Goal: Complete application form: Complete application form

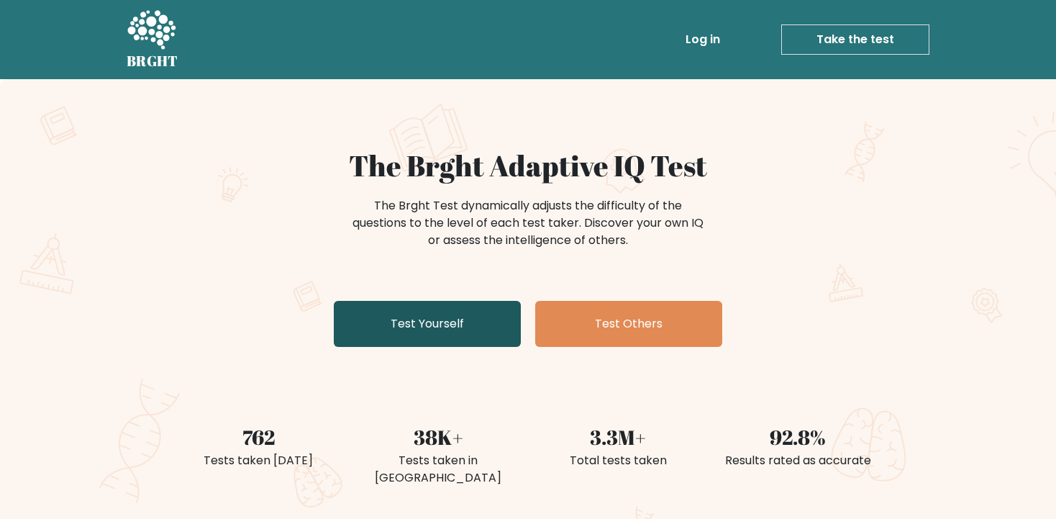
click at [370, 325] on link "Test Yourself" at bounding box center [427, 324] width 187 height 46
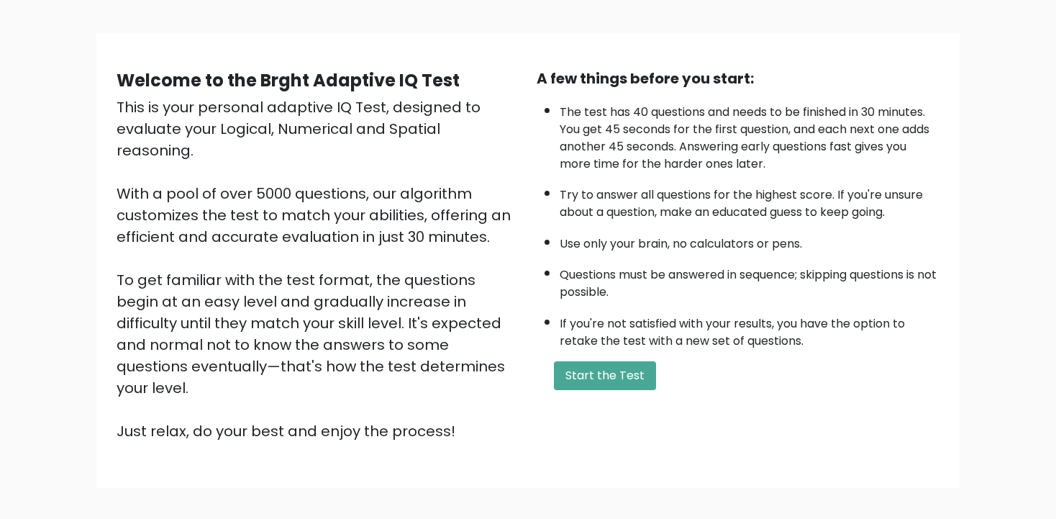
scroll to position [152, 0]
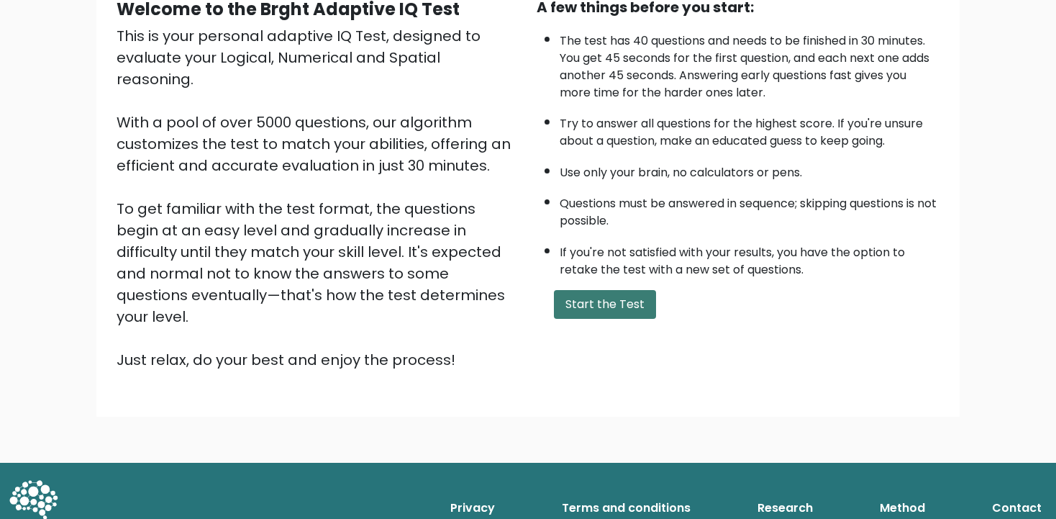
click at [588, 319] on button "Start the Test" at bounding box center [605, 304] width 102 height 29
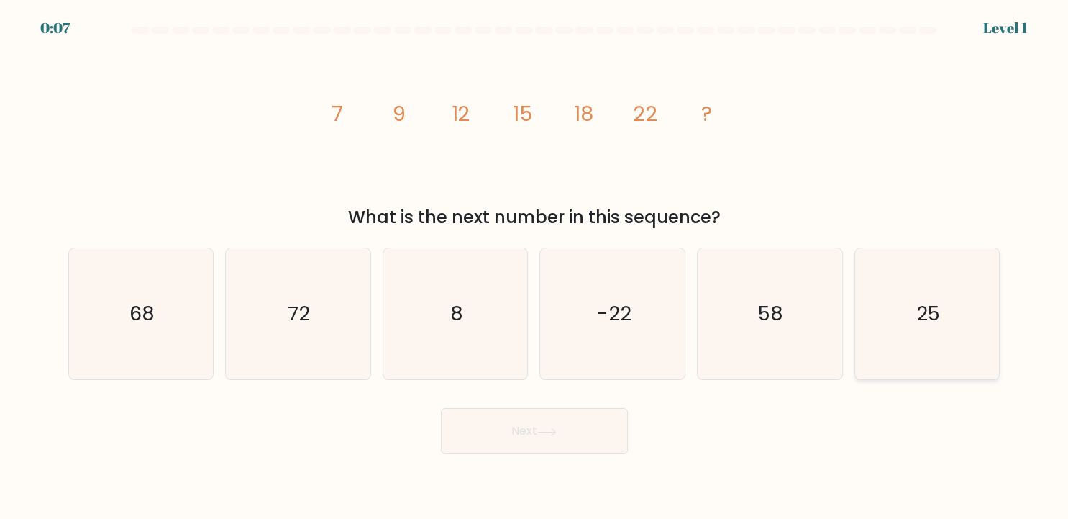
click at [924, 308] on text "25" at bounding box center [929, 314] width 24 height 28
click at [535, 267] on input "f. 25" at bounding box center [535, 263] width 1 height 7
radio input "true"
click at [924, 308] on text "25" at bounding box center [928, 314] width 23 height 27
click at [535, 267] on input "f. 25" at bounding box center [535, 263] width 1 height 7
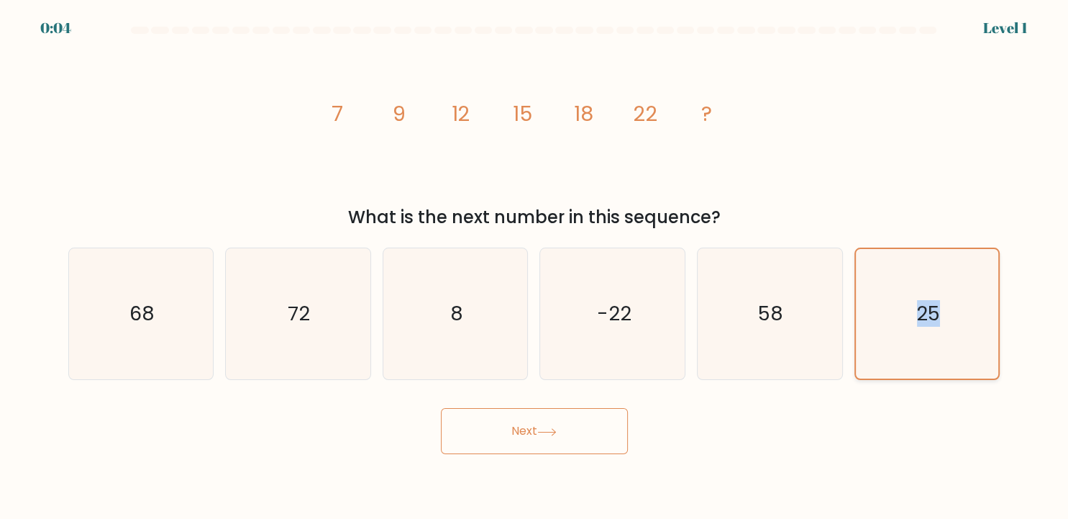
click at [924, 308] on text "25" at bounding box center [928, 314] width 23 height 27
click at [535, 267] on input "f. 25" at bounding box center [535, 263] width 1 height 7
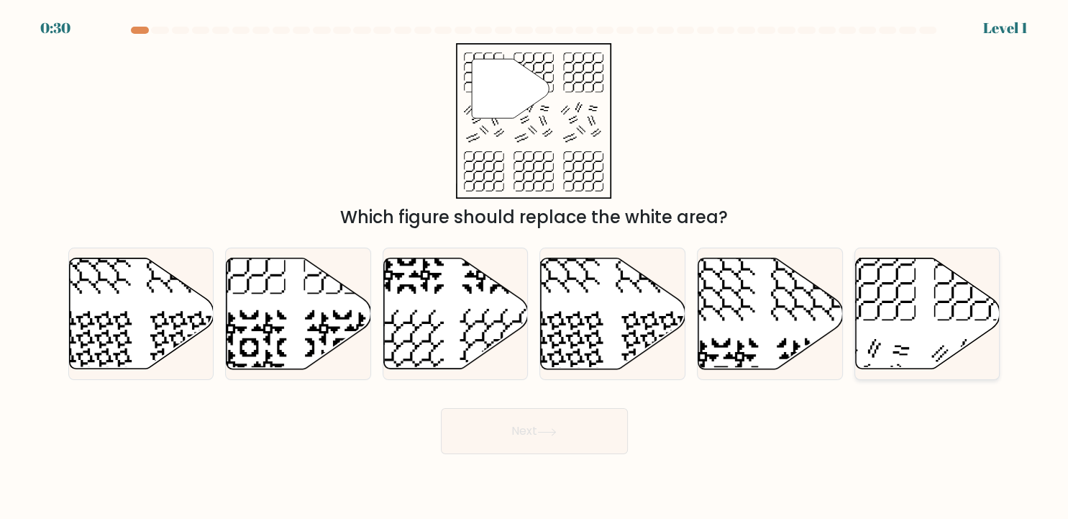
click at [871, 275] on icon at bounding box center [928, 313] width 145 height 111
click at [535, 267] on input "f." at bounding box center [535, 263] width 1 height 7
radio input "true"
click at [873, 275] on icon at bounding box center [928, 312] width 143 height 109
click at [535, 267] on input "f." at bounding box center [535, 263] width 1 height 7
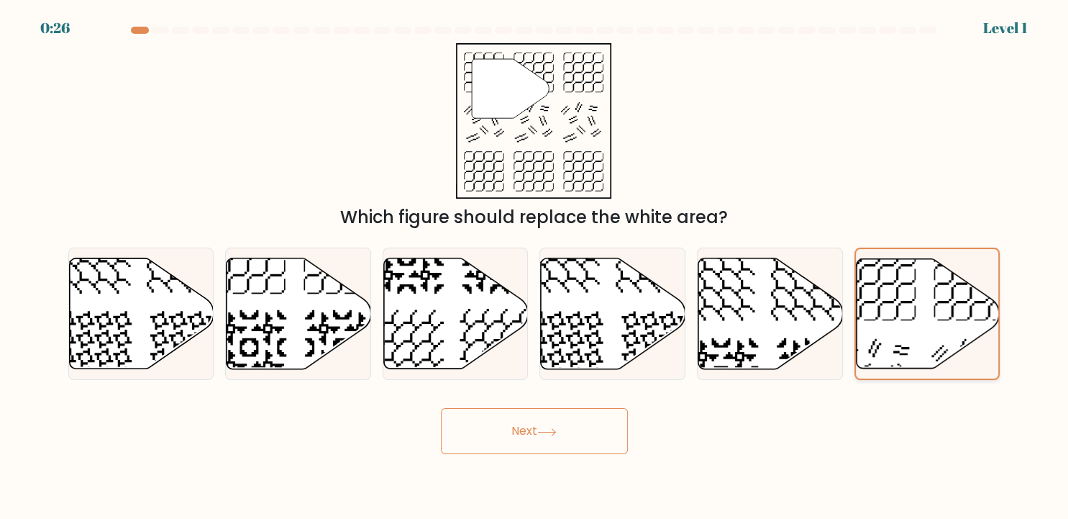
click at [873, 275] on icon at bounding box center [928, 312] width 143 height 109
click at [535, 267] on input "f." at bounding box center [535, 263] width 1 height 7
click at [873, 275] on icon at bounding box center [928, 312] width 143 height 109
click at [535, 267] on input "f." at bounding box center [535, 263] width 1 height 7
click at [516, 90] on icon at bounding box center [510, 88] width 77 height 59
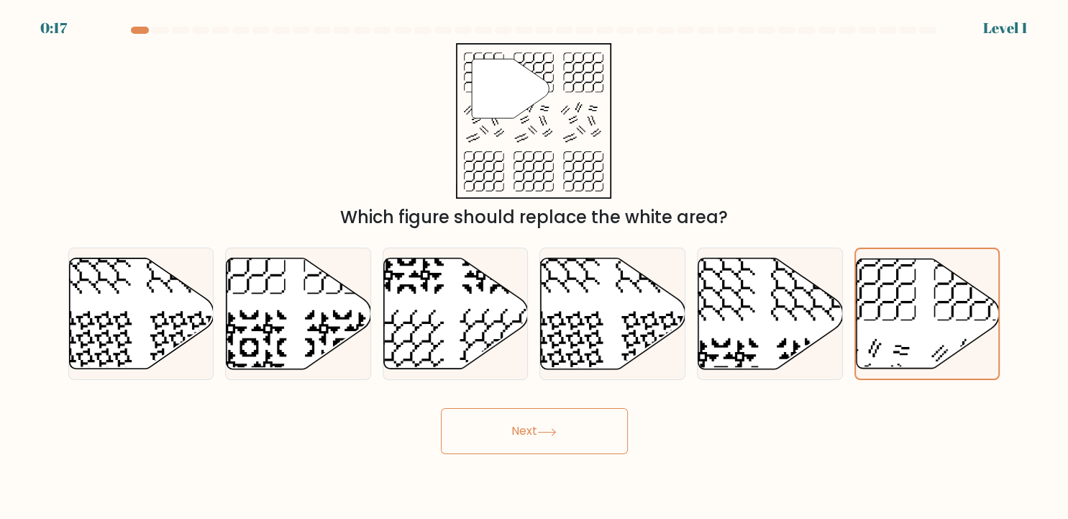
click at [548, 434] on icon at bounding box center [546, 432] width 19 height 8
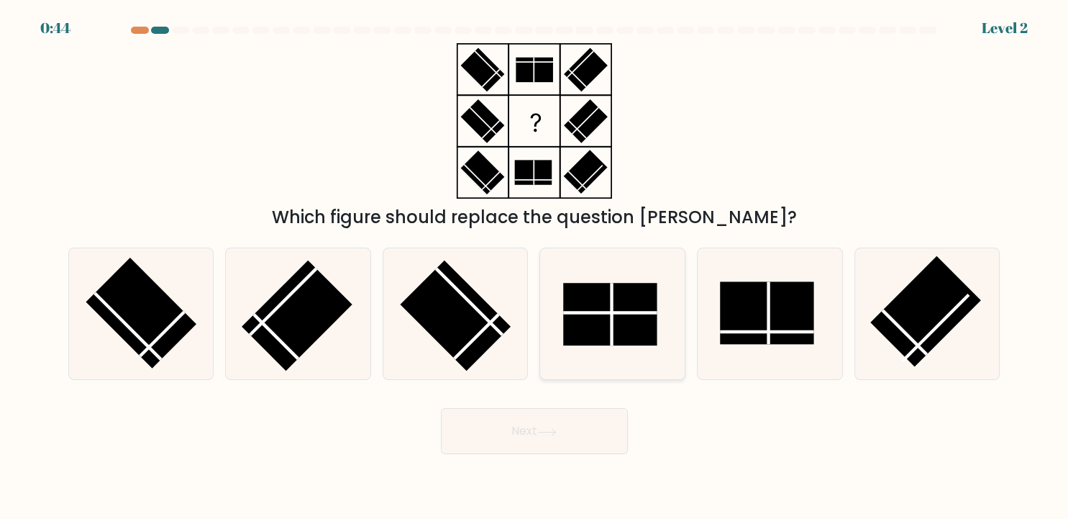
click at [620, 296] on rect at bounding box center [610, 314] width 94 height 63
click at [535, 267] on input "d." at bounding box center [535, 263] width 1 height 7
radio input "true"
click at [598, 307] on rect at bounding box center [610, 314] width 93 height 62
click at [535, 267] on input "d." at bounding box center [535, 263] width 1 height 7
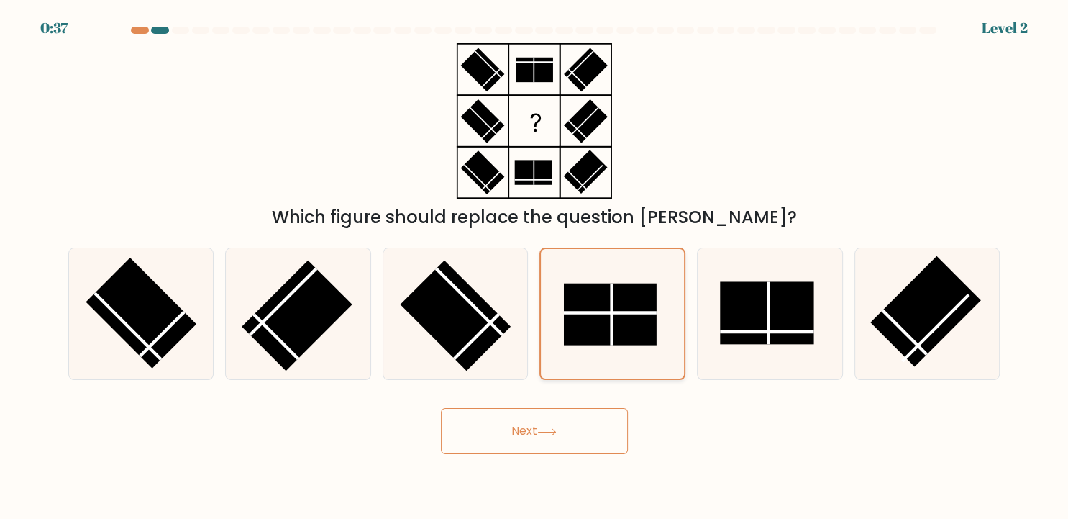
click at [598, 307] on rect at bounding box center [610, 314] width 93 height 62
click at [535, 267] on input "d." at bounding box center [535, 263] width 1 height 7
click at [532, 419] on button "Next" at bounding box center [534, 431] width 187 height 46
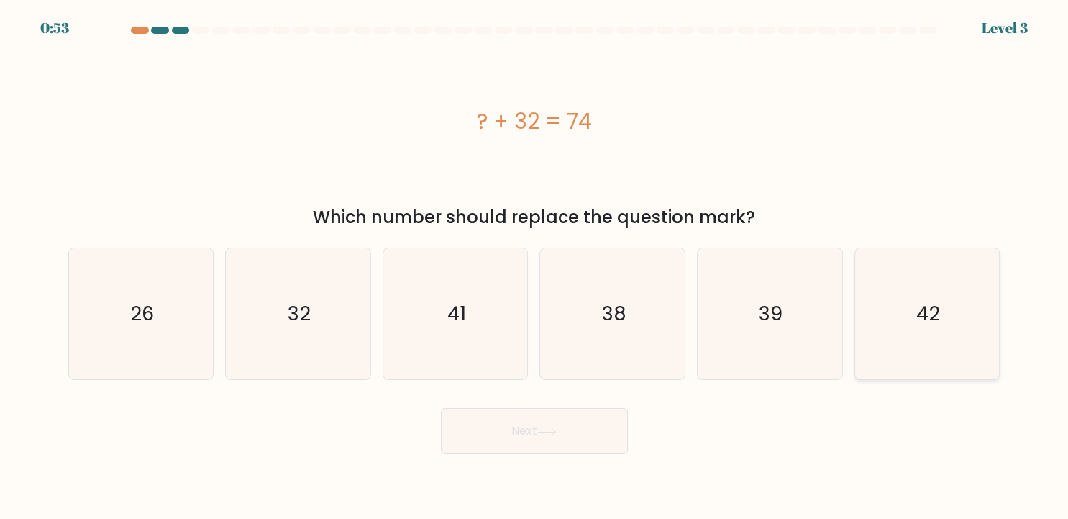
click at [955, 289] on icon "42" at bounding box center [927, 313] width 131 height 131
click at [535, 267] on input "f. 42" at bounding box center [535, 263] width 1 height 7
radio input "true"
click at [555, 430] on icon at bounding box center [546, 432] width 19 height 8
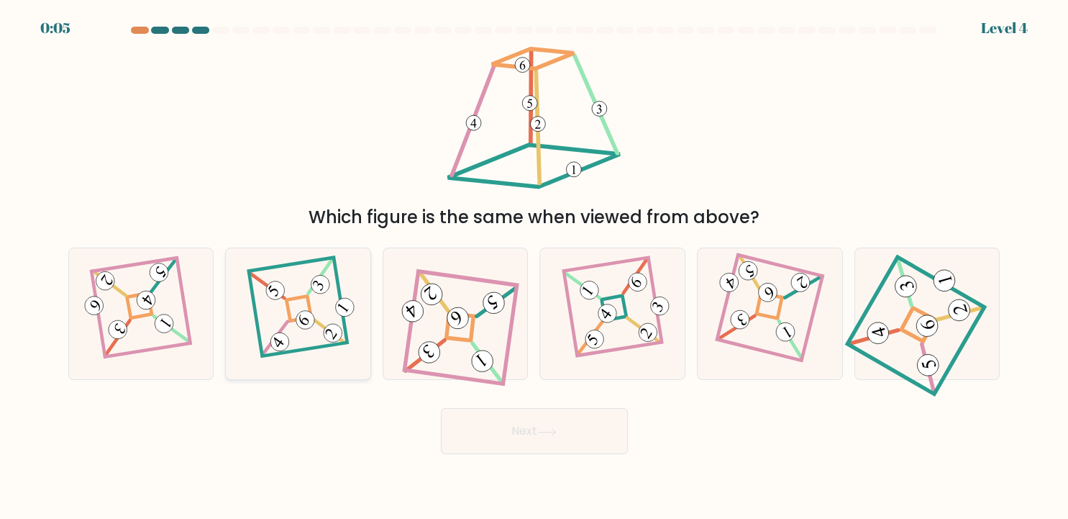
click at [298, 306] on icon at bounding box center [298, 314] width 90 height 105
click at [535, 267] on input "b." at bounding box center [535, 263] width 1 height 7
radio input "true"
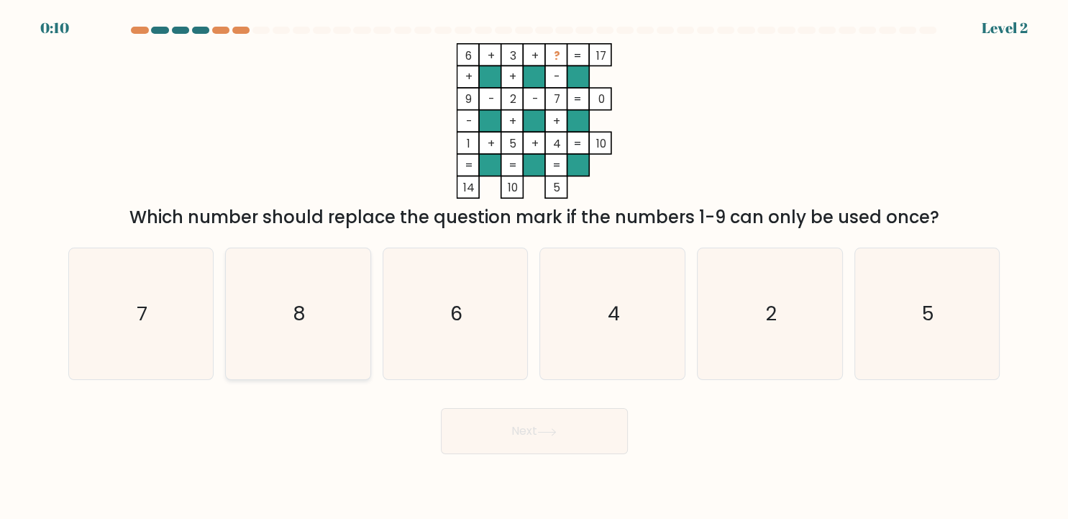
click at [295, 338] on icon "8" at bounding box center [297, 313] width 131 height 131
click at [535, 267] on input "b. 8" at bounding box center [535, 263] width 1 height 7
radio input "true"
click at [519, 429] on button "Next" at bounding box center [534, 431] width 187 height 46
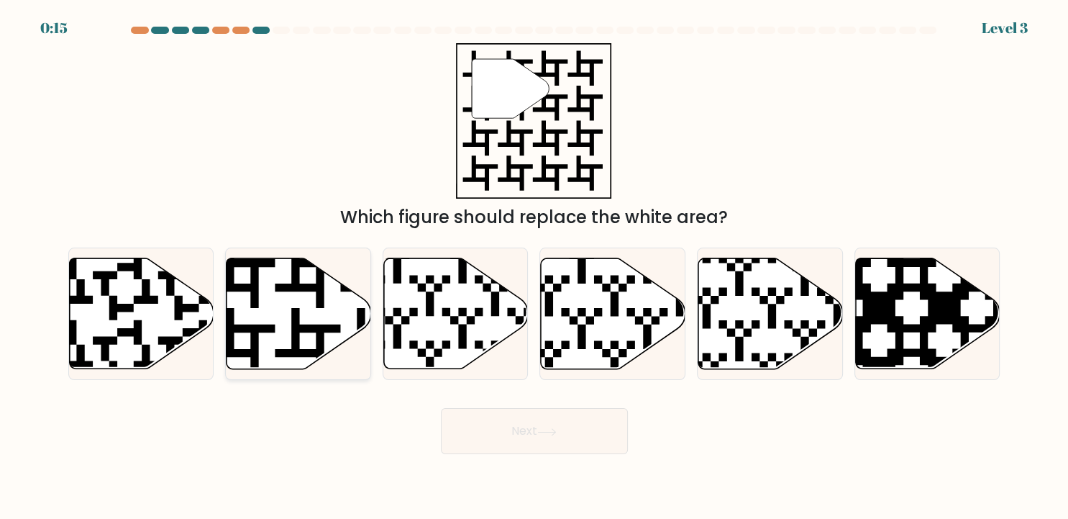
click at [288, 304] on icon at bounding box center [299, 313] width 145 height 111
click at [535, 267] on input "b." at bounding box center [535, 263] width 1 height 7
radio input "true"
click at [529, 437] on button "Next" at bounding box center [534, 431] width 187 height 46
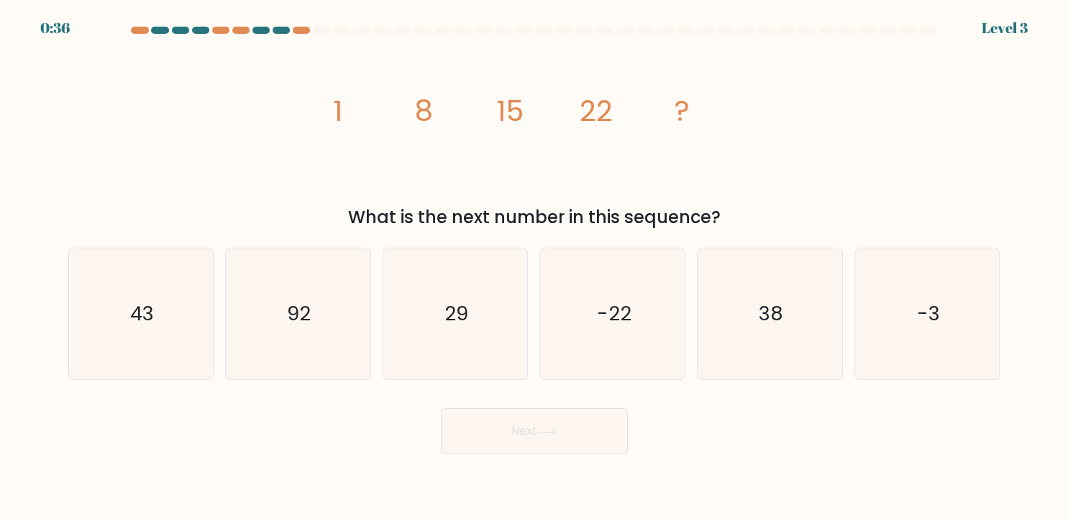
click at [540, 430] on button "Next" at bounding box center [534, 431] width 187 height 46
click at [471, 323] on icon "29" at bounding box center [455, 313] width 131 height 131
click at [535, 267] on input "c. 29" at bounding box center [535, 263] width 1 height 7
radio input "true"
click at [518, 423] on button "Next" at bounding box center [534, 431] width 187 height 46
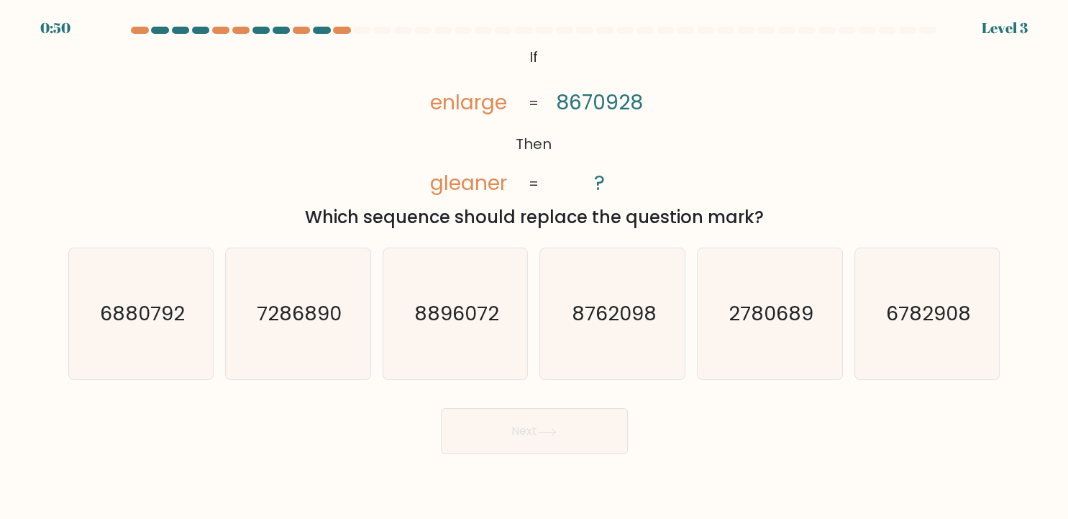
click at [532, 432] on button "Next" at bounding box center [534, 431] width 187 height 46
click at [603, 334] on icon "8762098" at bounding box center [612, 313] width 131 height 131
click at [535, 267] on input "d. 8762098" at bounding box center [535, 263] width 1 height 7
radio input "true"
click at [538, 430] on button "Next" at bounding box center [534, 431] width 187 height 46
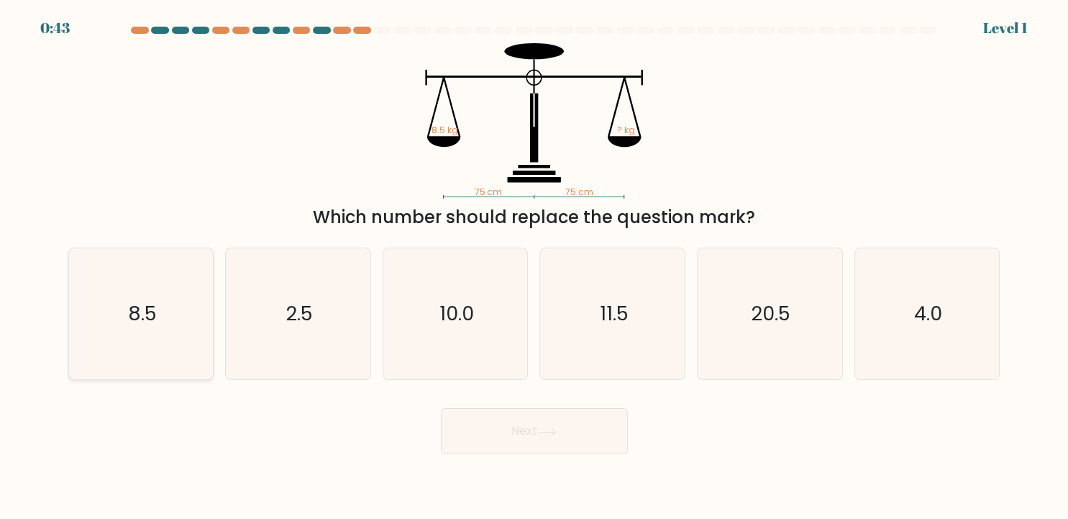
click at [162, 307] on icon "8.5" at bounding box center [141, 313] width 131 height 131
click at [530, 435] on button "Next" at bounding box center [534, 431] width 187 height 46
click at [178, 306] on icon "8.5" at bounding box center [141, 313] width 131 height 131
click at [535, 267] on input "a. 8.5" at bounding box center [535, 263] width 1 height 7
radio input "true"
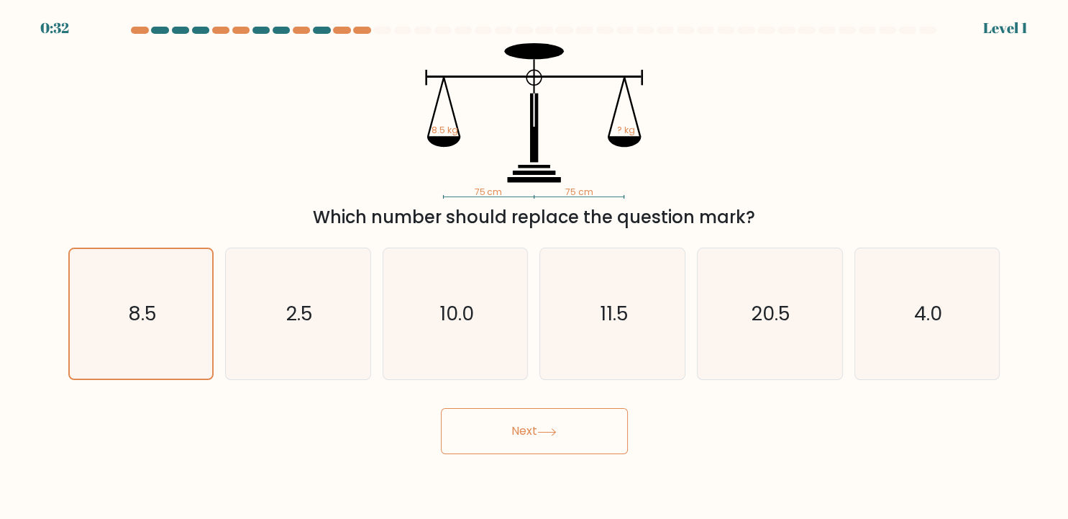
click at [566, 435] on button "Next" at bounding box center [534, 431] width 187 height 46
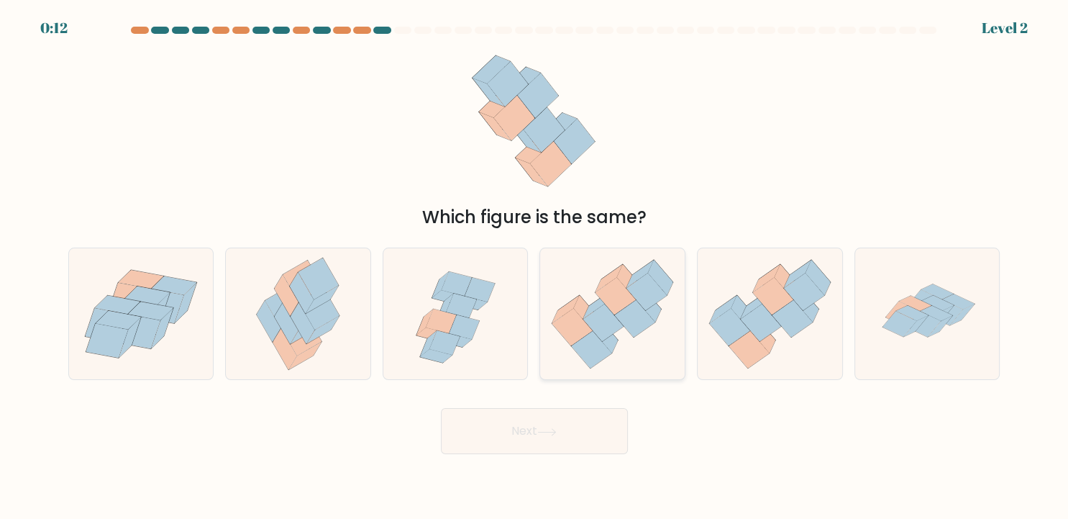
click at [599, 322] on icon at bounding box center [603, 322] width 40 height 37
click at [535, 267] on input "d." at bounding box center [535, 263] width 1 height 7
radio input "true"
click at [562, 424] on button "Next" at bounding box center [534, 431] width 187 height 46
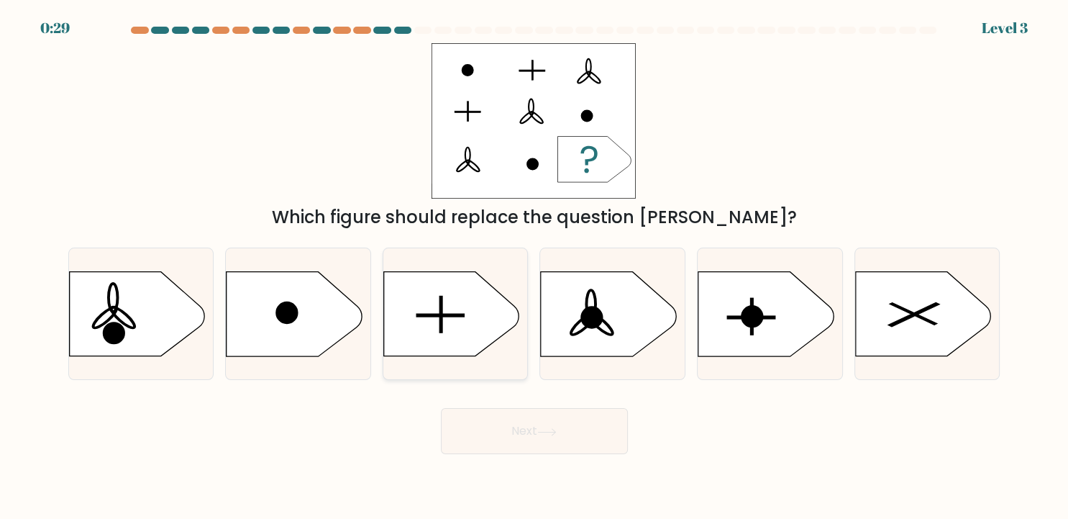
click at [449, 310] on icon at bounding box center [450, 314] width 135 height 84
click at [535, 267] on input "c." at bounding box center [535, 263] width 1 height 7
radio input "true"
click at [532, 424] on button "Next" at bounding box center [534, 431] width 187 height 46
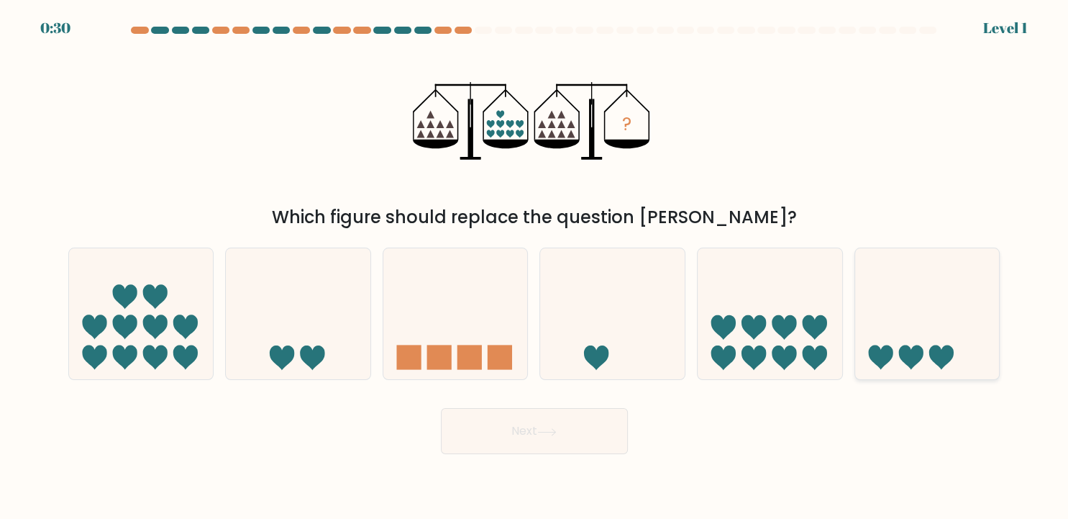
click at [877, 336] on icon at bounding box center [927, 313] width 145 height 119
click at [535, 267] on input "f." at bounding box center [535, 263] width 1 height 7
radio input "true"
click at [544, 429] on icon at bounding box center [546, 432] width 19 height 8
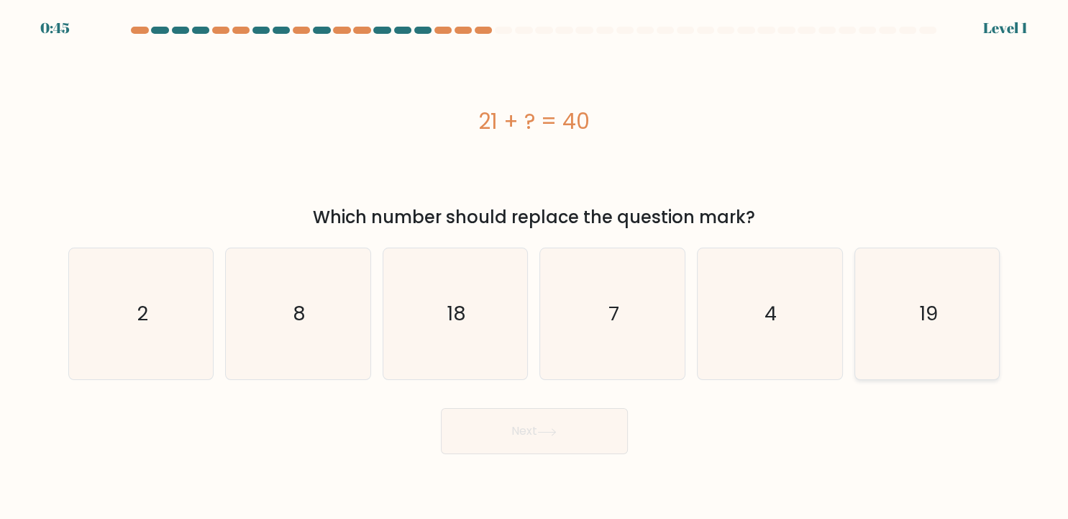
click at [920, 335] on icon "19" at bounding box center [927, 313] width 131 height 131
click at [535, 267] on input "f. 19" at bounding box center [535, 263] width 1 height 7
radio input "true"
click at [535, 434] on button "Next" at bounding box center [534, 431] width 187 height 46
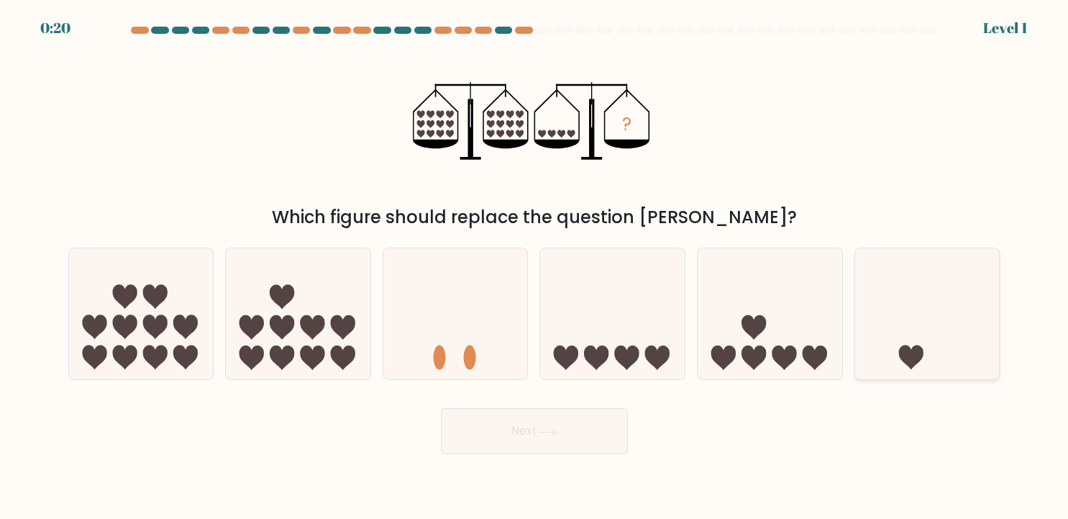
click at [921, 330] on icon at bounding box center [927, 313] width 145 height 119
click at [535, 267] on input "f." at bounding box center [535, 263] width 1 height 7
radio input "true"
click at [551, 434] on icon at bounding box center [546, 432] width 19 height 8
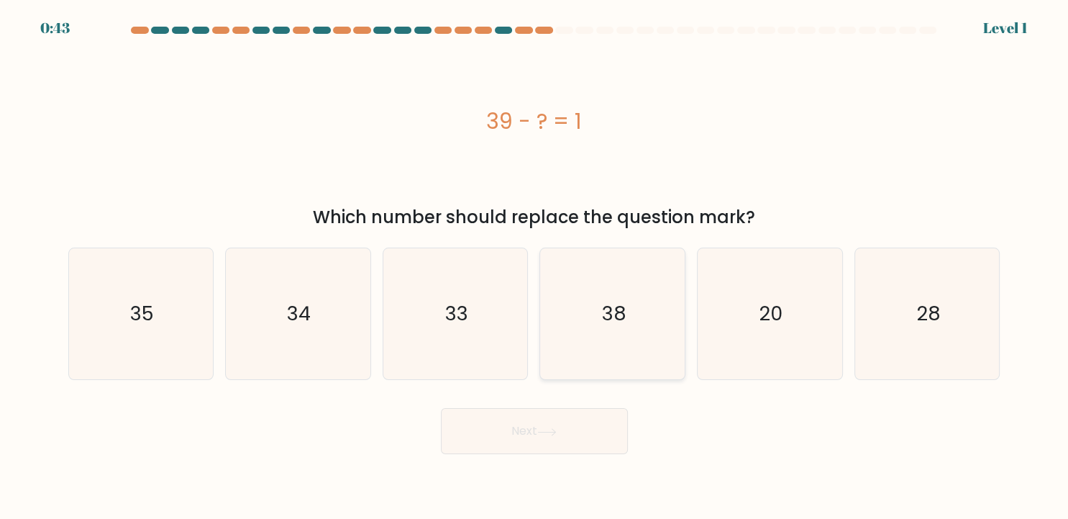
click at [617, 330] on icon "38" at bounding box center [612, 313] width 131 height 131
click at [535, 267] on input "d. 38" at bounding box center [535, 263] width 1 height 7
radio input "true"
click at [540, 425] on button "Next" at bounding box center [534, 431] width 187 height 46
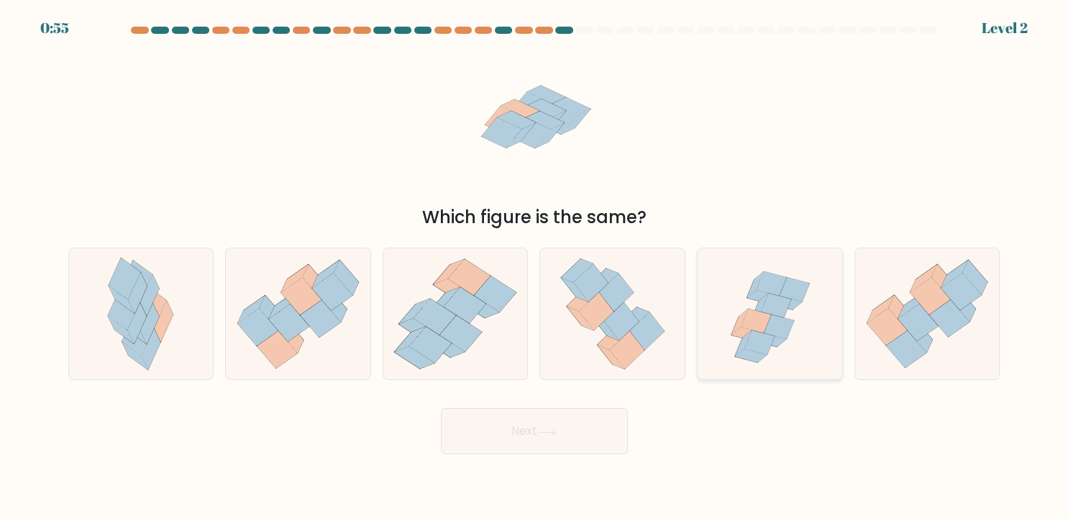
click at [789, 340] on icon at bounding box center [770, 313] width 137 height 131
click at [535, 267] on input "e." at bounding box center [535, 263] width 1 height 7
radio input "true"
click at [524, 430] on button "Next" at bounding box center [534, 431] width 187 height 46
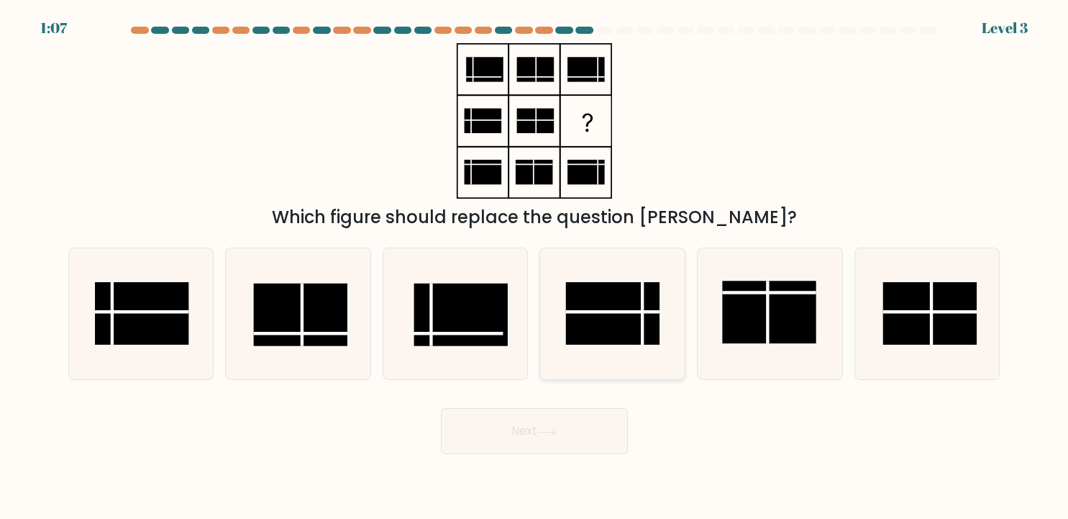
click at [608, 326] on rect at bounding box center [612, 313] width 94 height 63
click at [535, 267] on input "d." at bounding box center [535, 263] width 1 height 7
radio input "true"
click at [565, 428] on button "Next" at bounding box center [534, 431] width 187 height 46
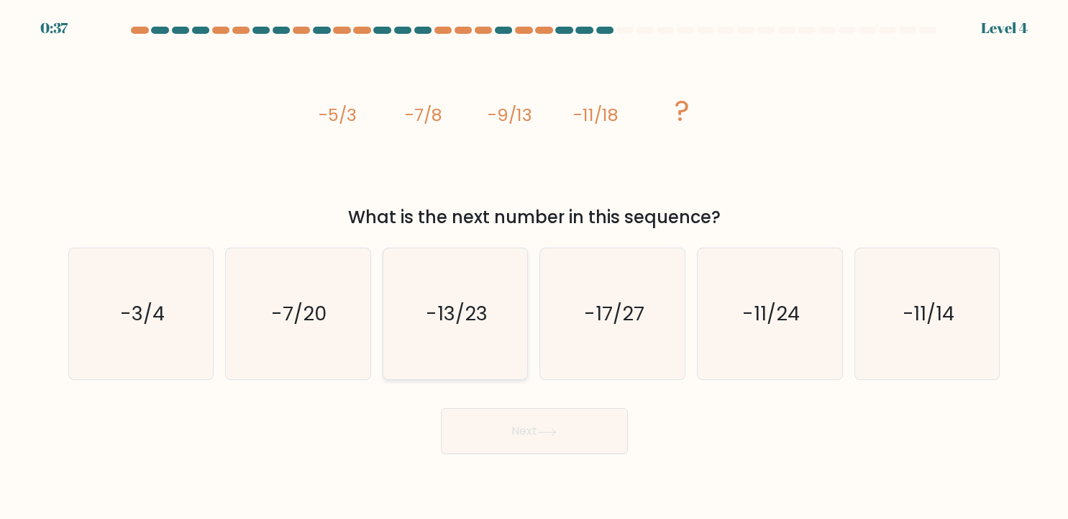
click at [460, 315] on text "-13/23" at bounding box center [457, 314] width 62 height 28
click at [535, 267] on input "c. -13/23" at bounding box center [535, 263] width 1 height 7
radio input "true"
click at [549, 433] on icon at bounding box center [546, 432] width 19 height 8
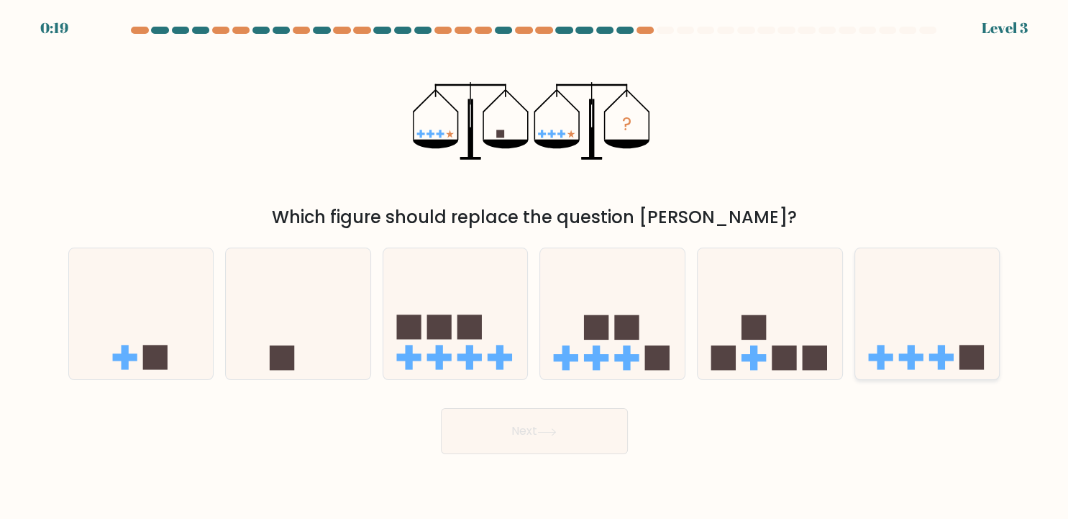
click at [934, 319] on icon at bounding box center [927, 313] width 145 height 119
click at [535, 267] on input "f." at bounding box center [535, 263] width 1 height 7
radio input "true"
click at [540, 435] on button "Next" at bounding box center [534, 431] width 187 height 46
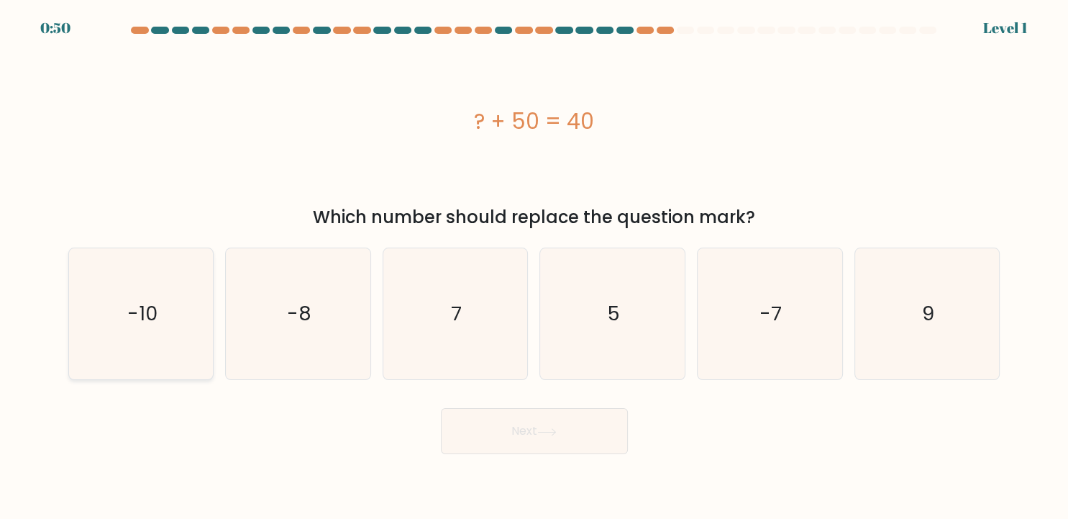
click at [122, 313] on icon "-10" at bounding box center [141, 313] width 131 height 131
click at [535, 267] on input "a. -10" at bounding box center [535, 263] width 1 height 7
radio input "true"
click at [525, 436] on button "Next" at bounding box center [534, 431] width 187 height 46
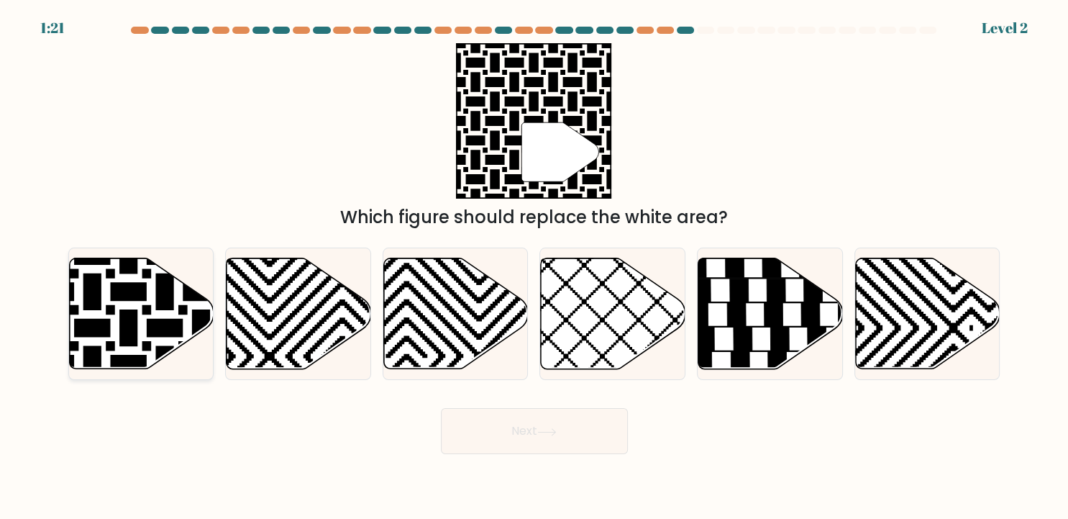
click at [114, 303] on icon at bounding box center [141, 313] width 145 height 111
click at [535, 267] on input "a." at bounding box center [535, 263] width 1 height 7
radio input "true"
click at [521, 428] on button "Next" at bounding box center [534, 431] width 187 height 46
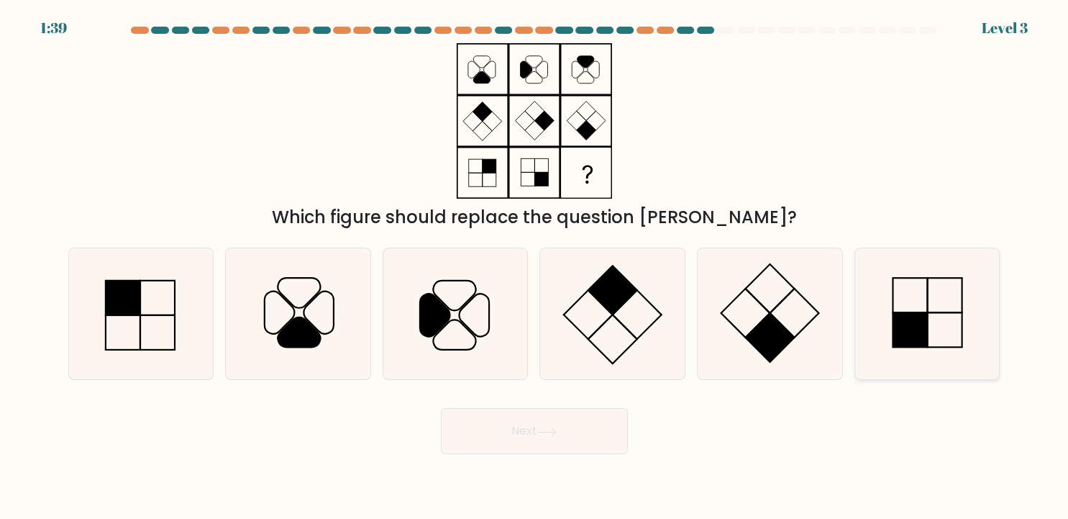
click at [942, 324] on icon at bounding box center [927, 313] width 131 height 131
click at [535, 267] on input "f." at bounding box center [535, 263] width 1 height 7
radio input "true"
click at [499, 422] on button "Next" at bounding box center [534, 431] width 187 height 46
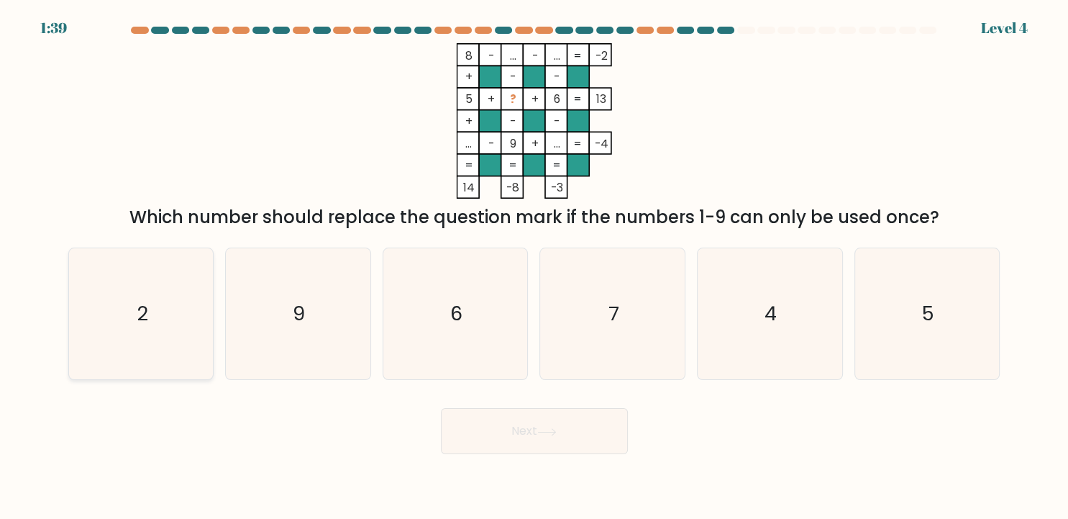
click at [146, 300] on text "2" at bounding box center [143, 314] width 12 height 28
click at [535, 267] on input "a. 2" at bounding box center [535, 263] width 1 height 7
radio input "true"
click at [519, 434] on button "Next" at bounding box center [534, 431] width 187 height 46
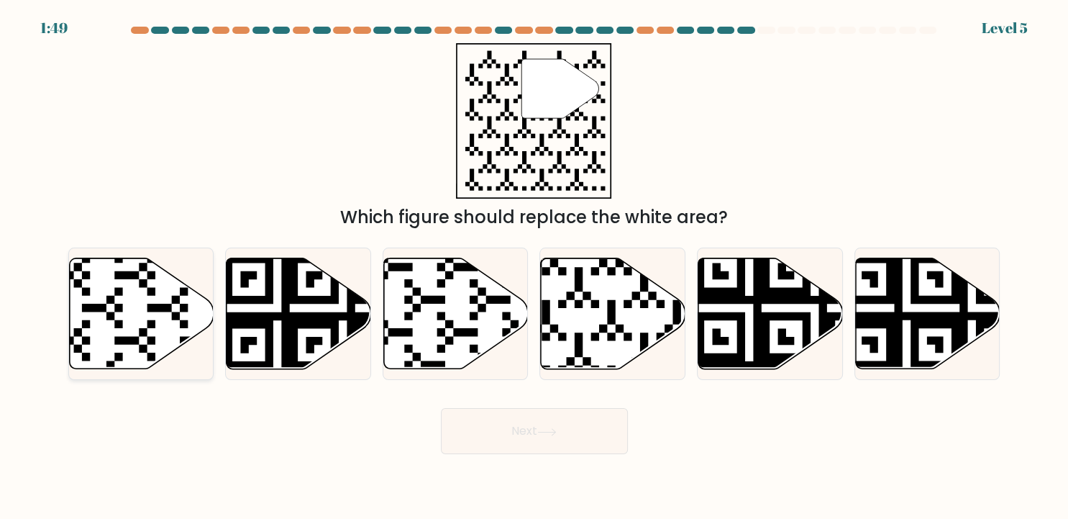
click at [144, 309] on icon at bounding box center [141, 314] width 145 height 113
click at [144, 309] on icon at bounding box center [141, 313] width 145 height 111
click at [535, 267] on input "a." at bounding box center [535, 263] width 1 height 7
radio input "true"
click at [542, 419] on button "Next" at bounding box center [534, 431] width 187 height 46
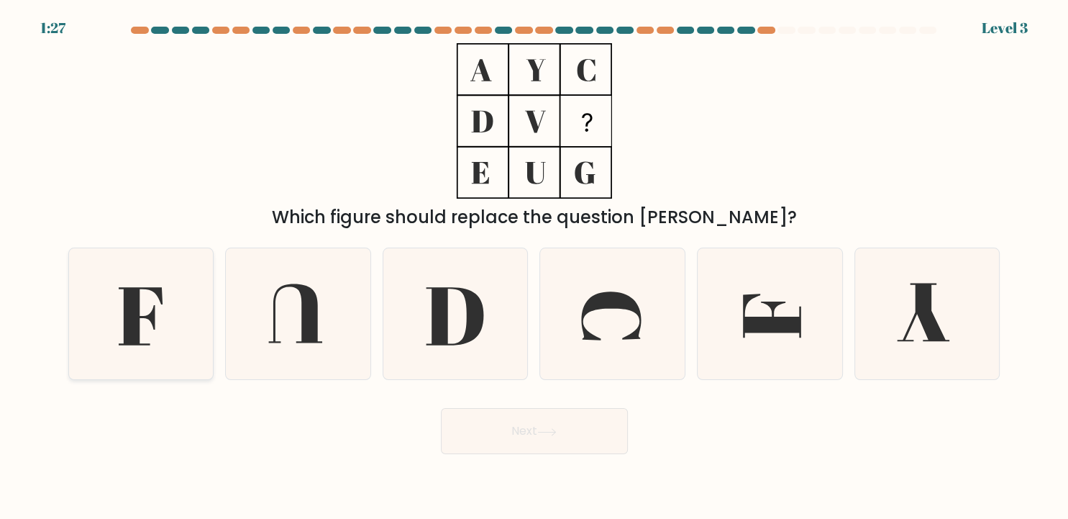
click at [148, 318] on icon at bounding box center [141, 316] width 44 height 58
click at [535, 267] on input "a." at bounding box center [535, 263] width 1 height 7
radio input "true"
click at [540, 437] on button "Next" at bounding box center [534, 431] width 187 height 46
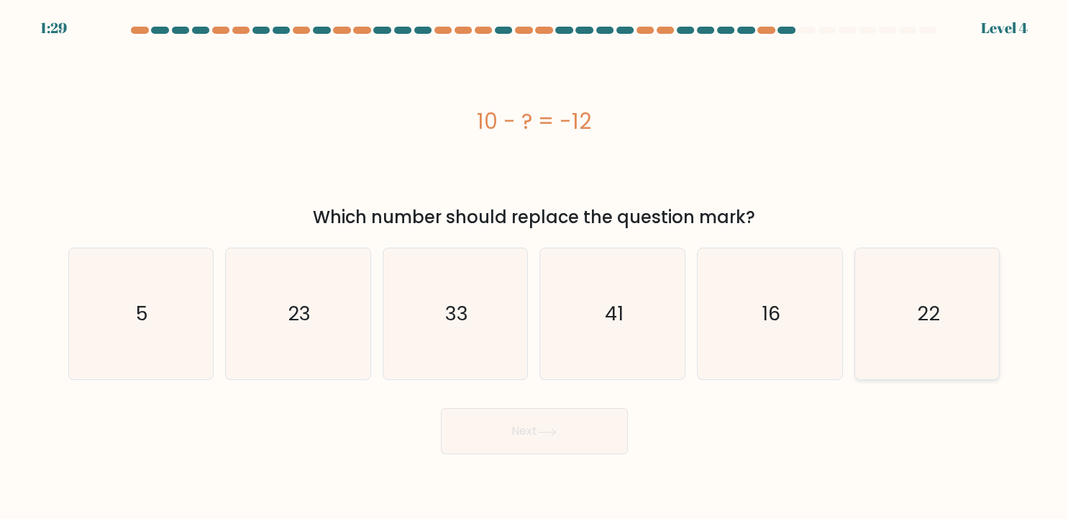
click at [950, 325] on icon "22" at bounding box center [927, 313] width 131 height 131
click at [535, 267] on input "f. 22" at bounding box center [535, 263] width 1 height 7
radio input "true"
click at [522, 437] on button "Next" at bounding box center [534, 431] width 187 height 46
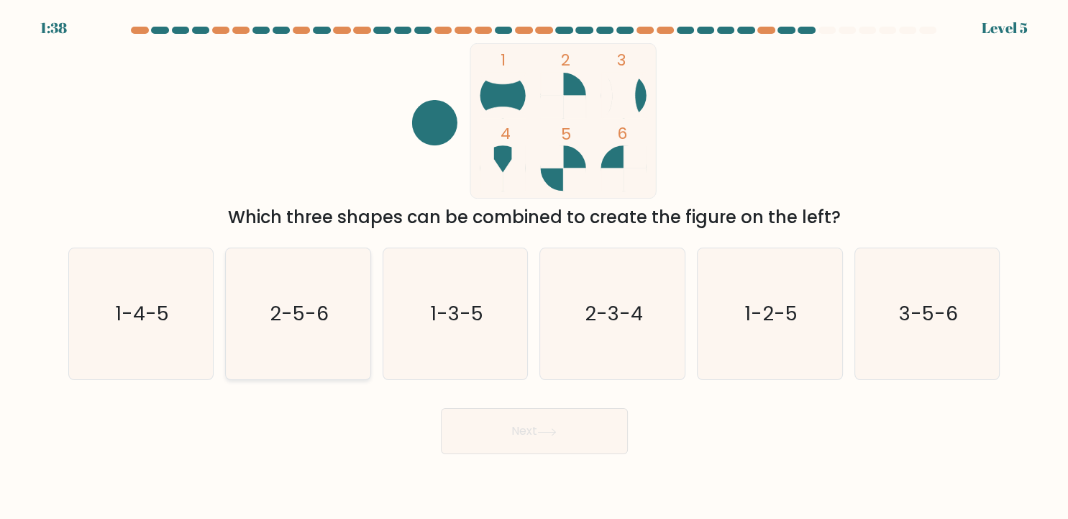
click at [324, 327] on icon "2-5-6" at bounding box center [297, 313] width 131 height 131
click at [535, 267] on input "b. 2-5-6" at bounding box center [535, 263] width 1 height 7
radio input "true"
click at [510, 438] on button "Next" at bounding box center [534, 431] width 187 height 46
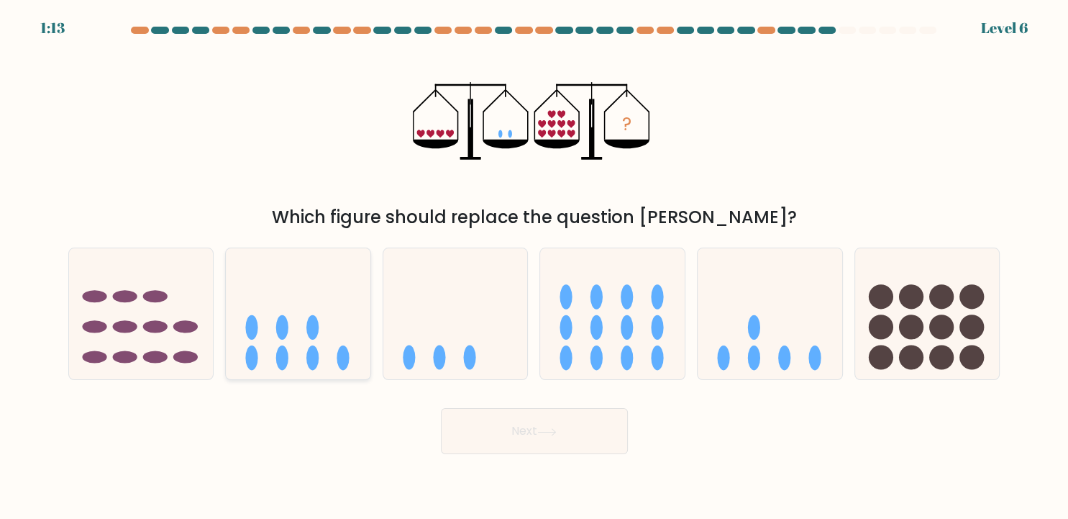
click at [332, 317] on icon at bounding box center [298, 313] width 145 height 119
click at [535, 267] on input "b." at bounding box center [535, 263] width 1 height 7
radio input "true"
click at [509, 434] on button "Next" at bounding box center [534, 431] width 187 height 46
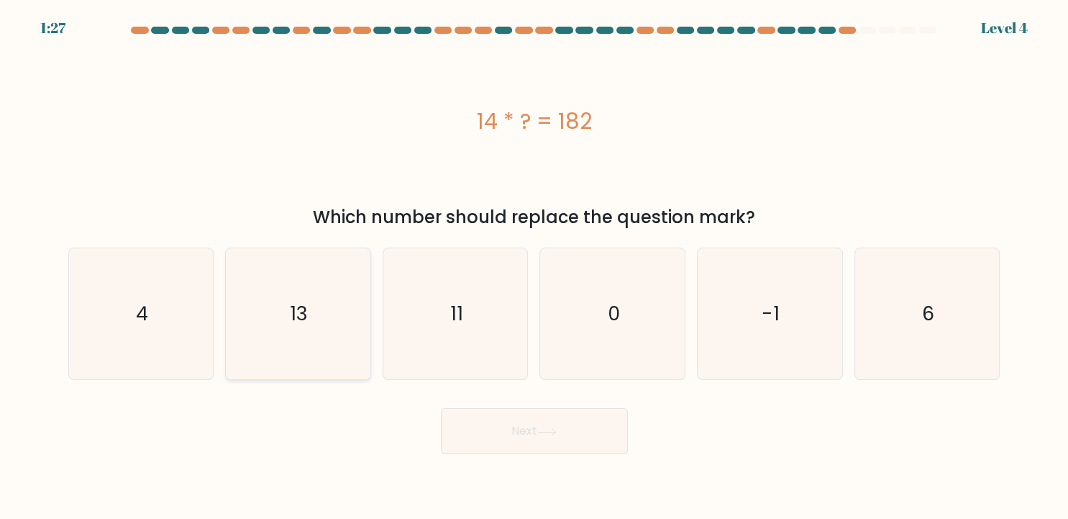
click at [335, 317] on icon "13" at bounding box center [297, 313] width 131 height 131
click at [535, 267] on input "b. 13" at bounding box center [535, 263] width 1 height 7
radio input "true"
click at [506, 428] on button "Next" at bounding box center [534, 431] width 187 height 46
click at [522, 428] on button "Next" at bounding box center [534, 431] width 187 height 46
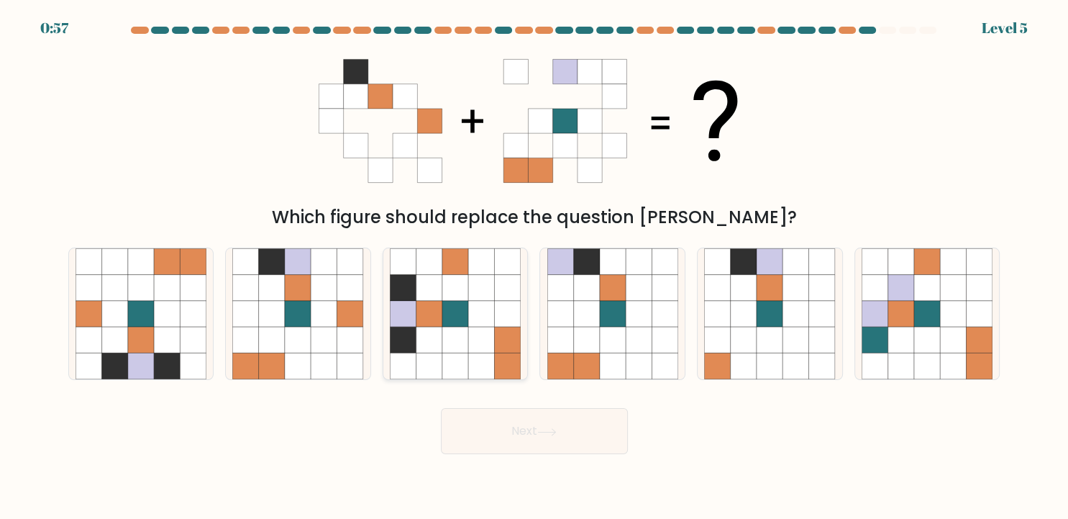
click at [442, 298] on icon at bounding box center [455, 288] width 26 height 26
click at [535, 267] on input "c." at bounding box center [535, 263] width 1 height 7
radio input "true"
click at [548, 428] on icon at bounding box center [546, 432] width 19 height 8
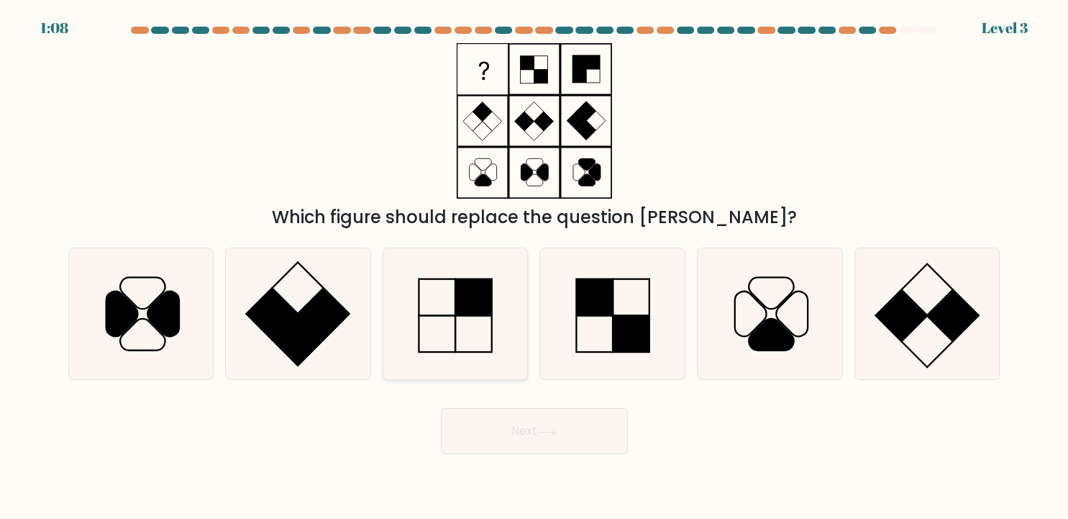
click at [467, 328] on icon at bounding box center [455, 313] width 131 height 131
click at [535, 267] on input "c." at bounding box center [535, 263] width 1 height 7
radio input "true"
click at [517, 430] on button "Next" at bounding box center [534, 431] width 187 height 46
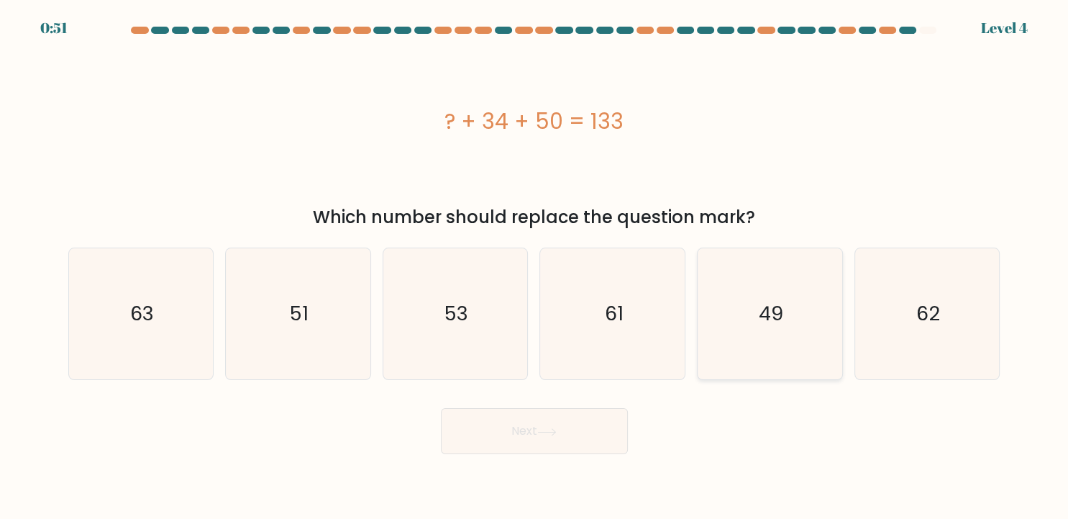
click at [781, 318] on text "49" at bounding box center [771, 314] width 24 height 28
click at [535, 267] on input "e. 49" at bounding box center [535, 263] width 1 height 7
radio input "true"
click at [545, 430] on icon at bounding box center [546, 432] width 19 height 8
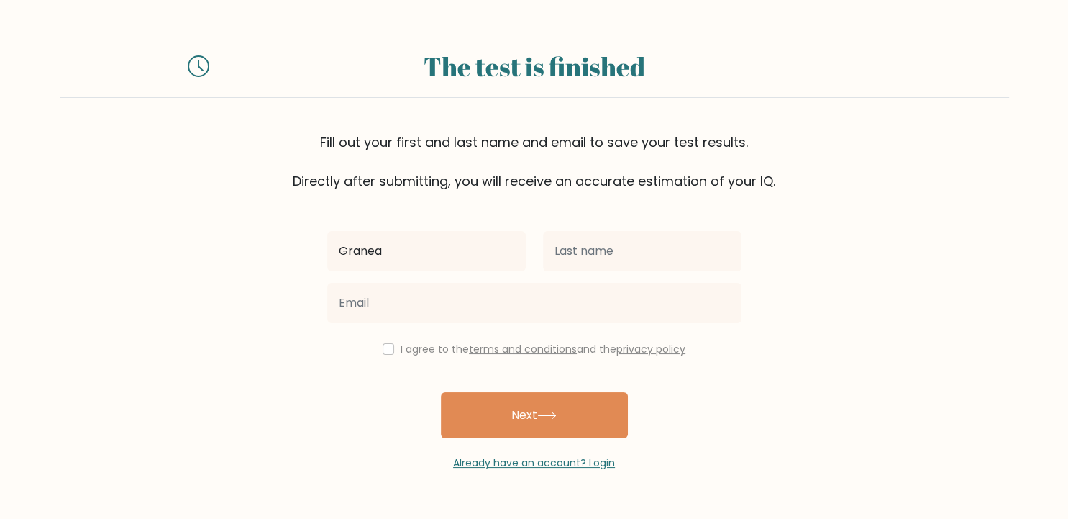
type input "Granea"
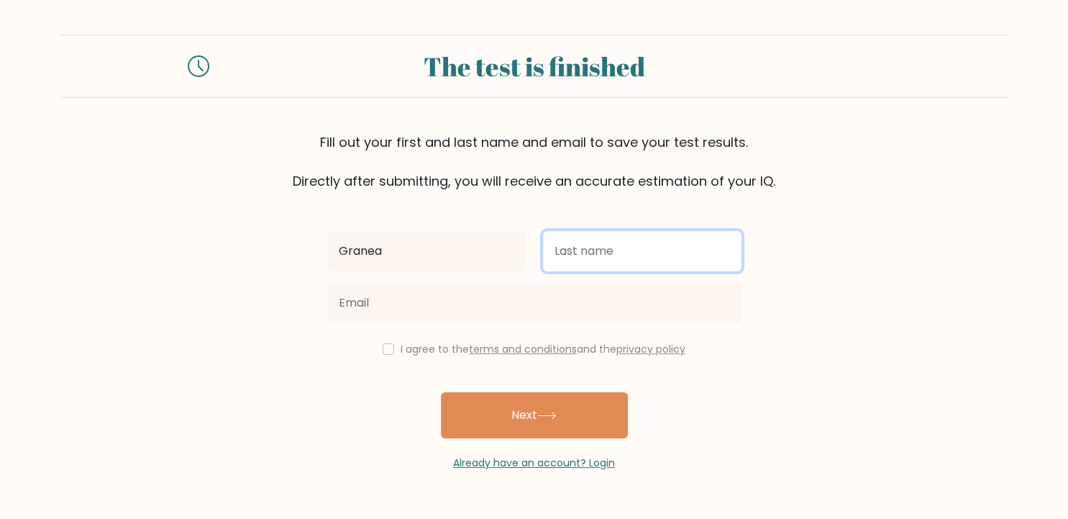
click at [578, 256] on input "text" at bounding box center [642, 251] width 199 height 40
type input "Codrut"
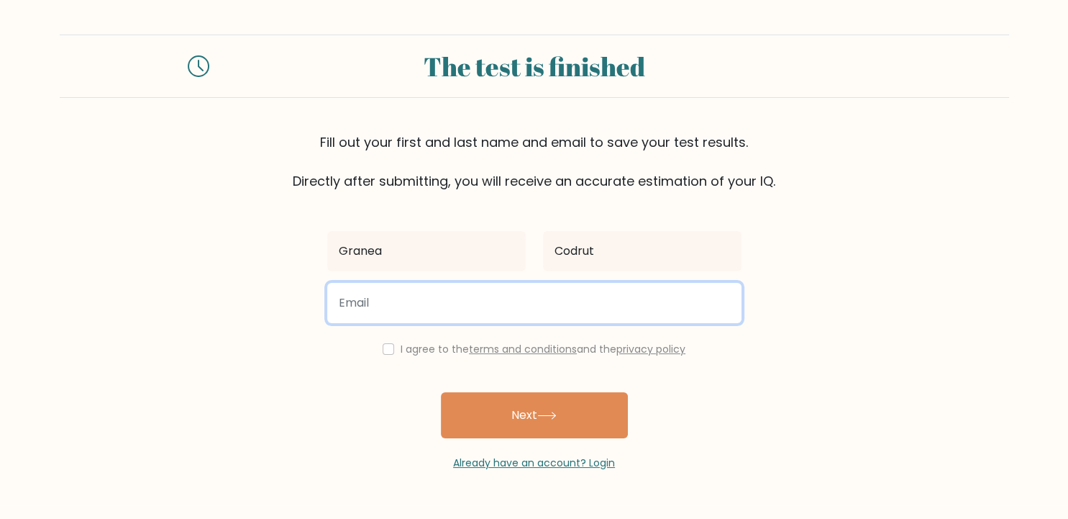
click at [404, 309] on input "email" at bounding box center [534, 303] width 414 height 40
type input "codrutgrinea@yahoo.com"
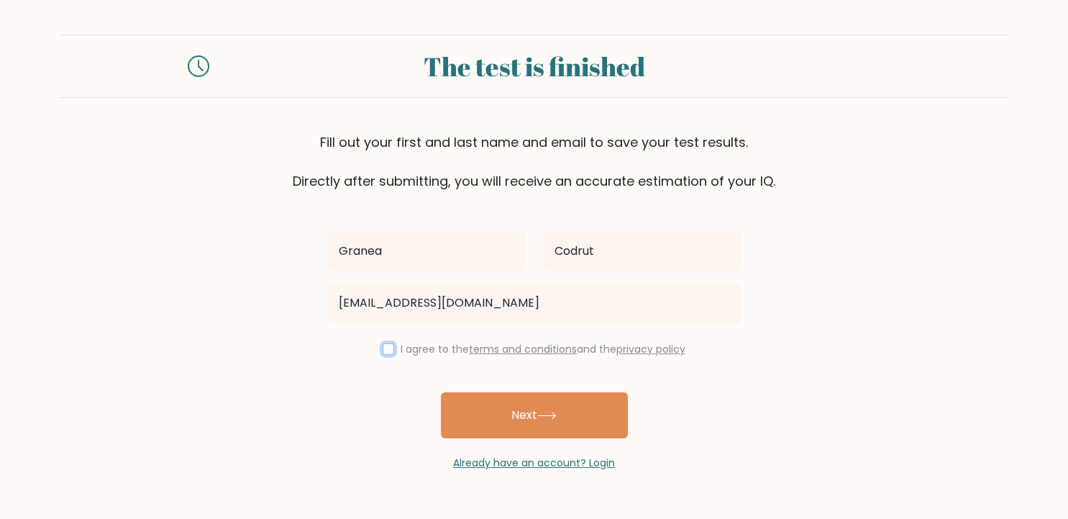
click at [385, 345] on input "checkbox" at bounding box center [389, 349] width 12 height 12
checkbox input "true"
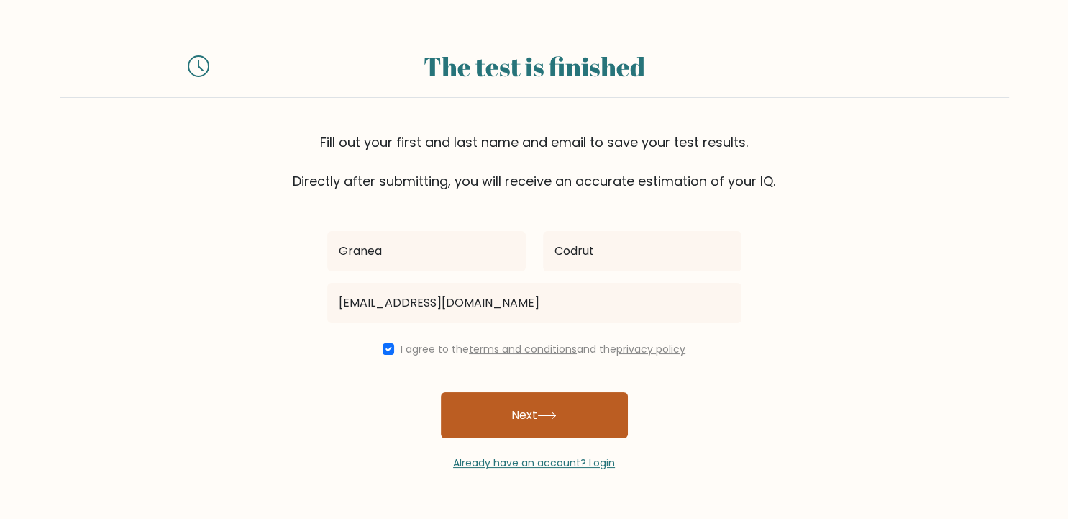
click at [522, 405] on button "Next" at bounding box center [534, 415] width 187 height 46
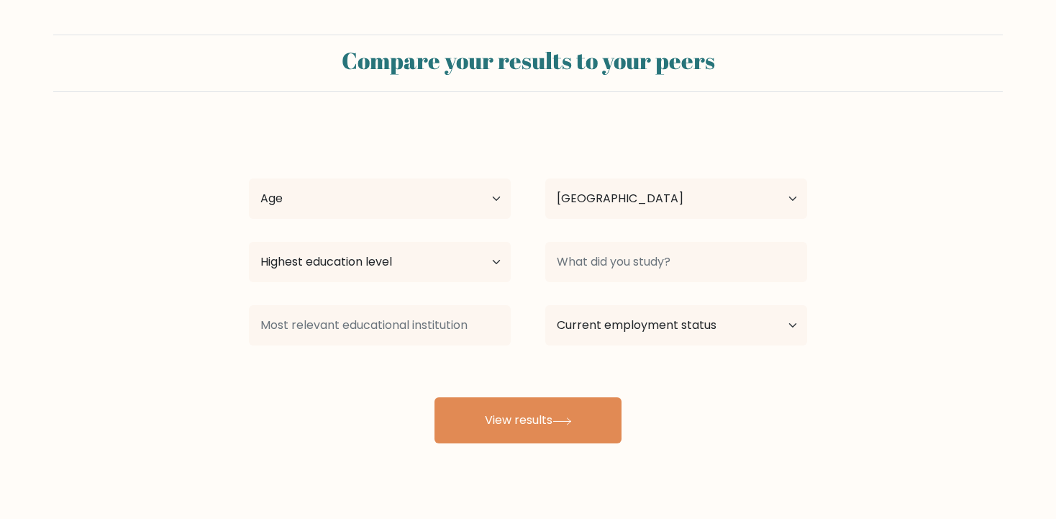
select select "RO"
click at [249, 178] on select "Age Under [DEMOGRAPHIC_DATA] [DEMOGRAPHIC_DATA] [DEMOGRAPHIC_DATA] [DEMOGRAPHIC…" at bounding box center [380, 198] width 262 height 40
select select "65_plus"
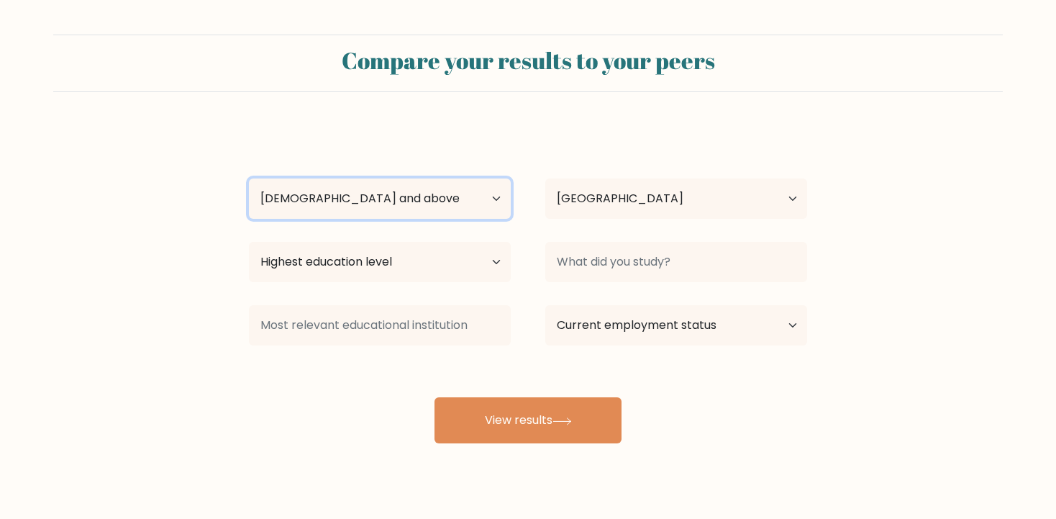
click option "[DEMOGRAPHIC_DATA] and above" at bounding box center [0, 0] width 0 height 0
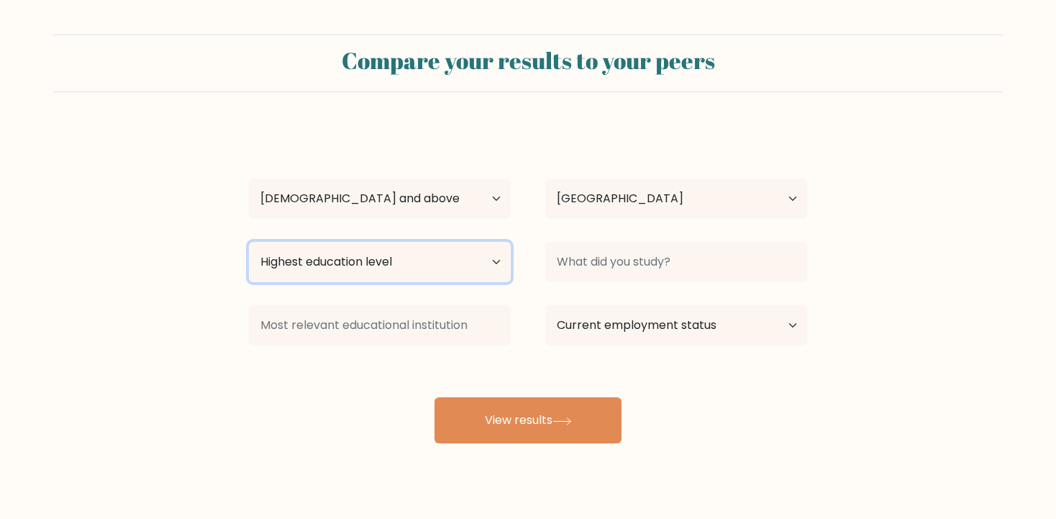
click at [249, 242] on select "Highest education level No schooling Primary Lower Secondary Upper Secondary Oc…" at bounding box center [380, 262] width 262 height 40
select select "masters_degree"
click option "Master's degree" at bounding box center [0, 0] width 0 height 0
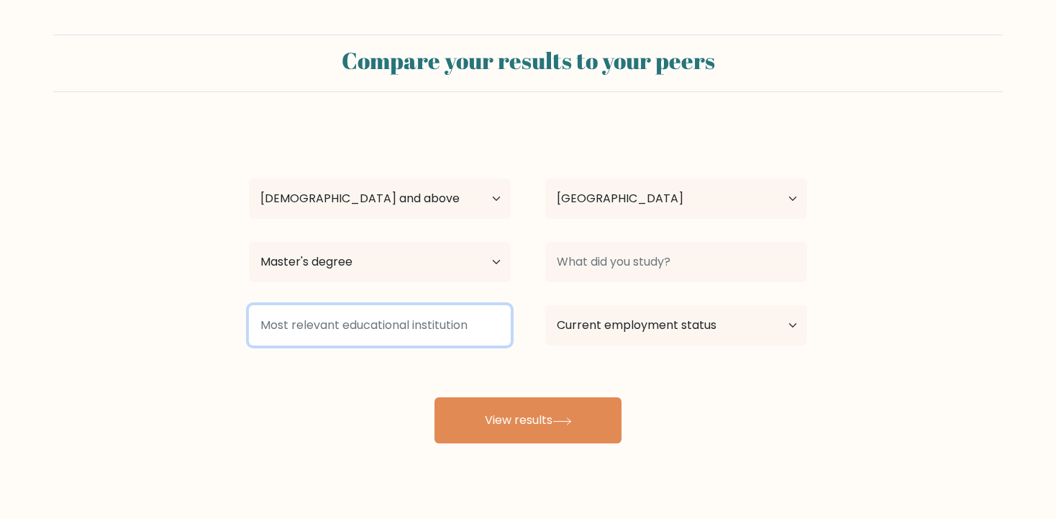
click at [450, 328] on input at bounding box center [380, 325] width 262 height 40
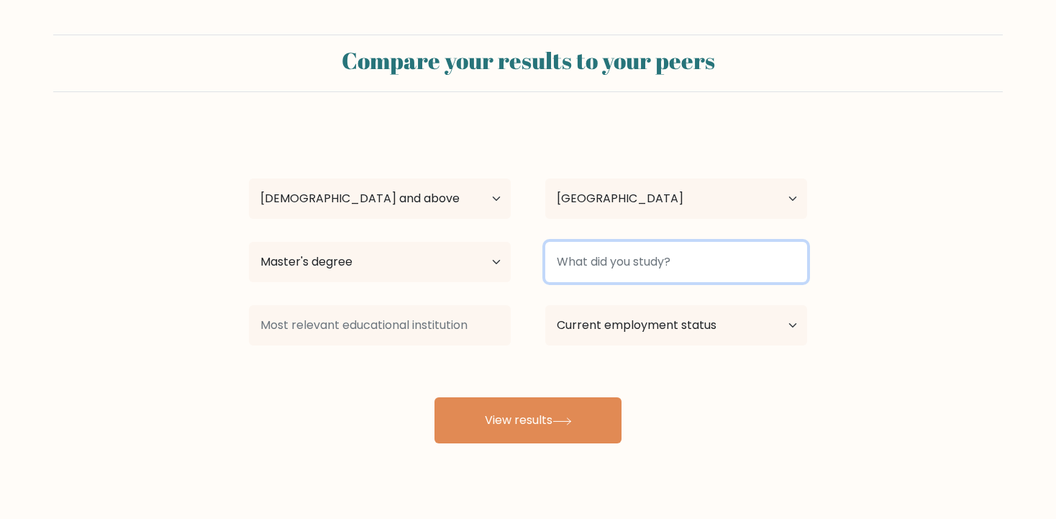
click at [678, 262] on input at bounding box center [676, 262] width 262 height 40
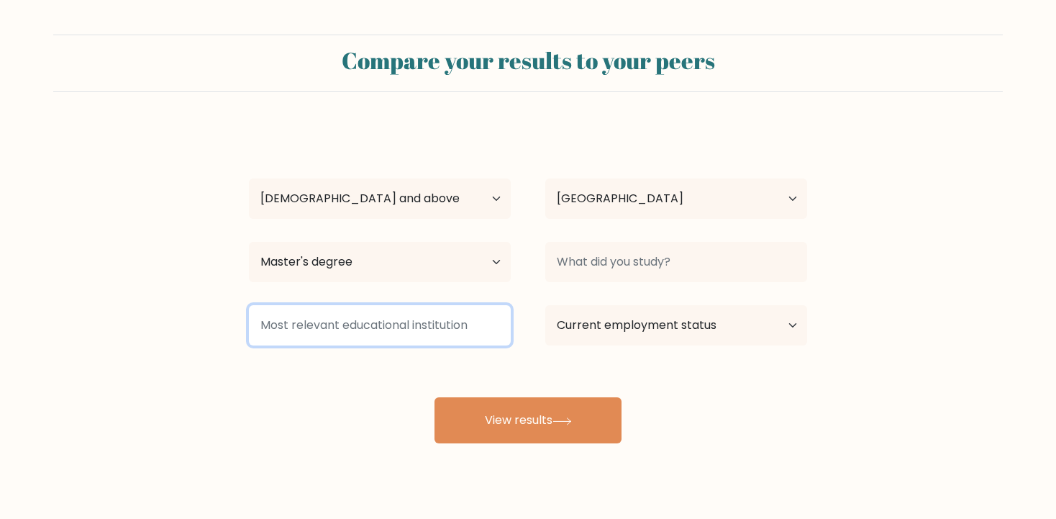
click at [457, 321] on input at bounding box center [380, 325] width 262 height 40
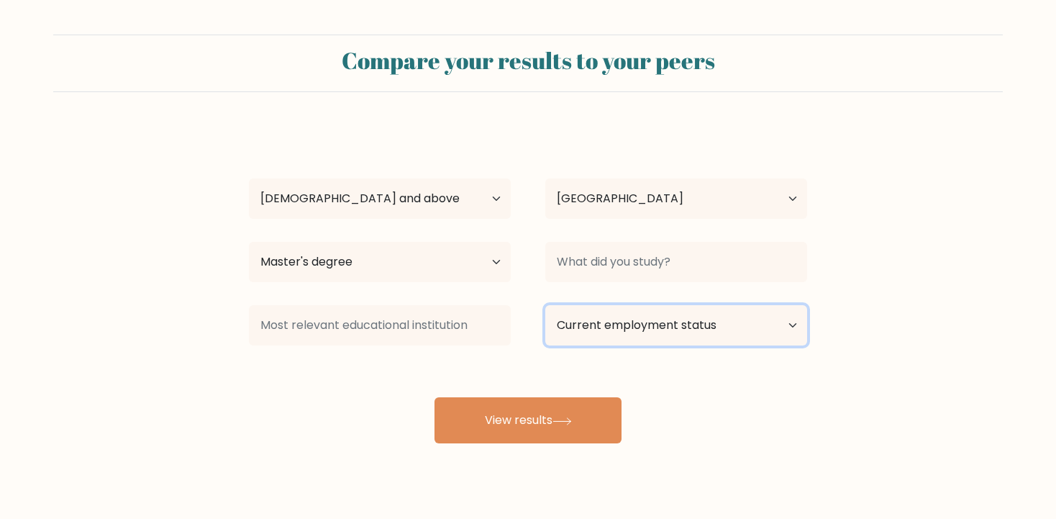
click at [545, 305] on select "Current employment status Employed Student Retired Other / prefer not to answer" at bounding box center [676, 325] width 262 height 40
select select "other"
click option "Other / prefer not to answer" at bounding box center [0, 0] width 0 height 0
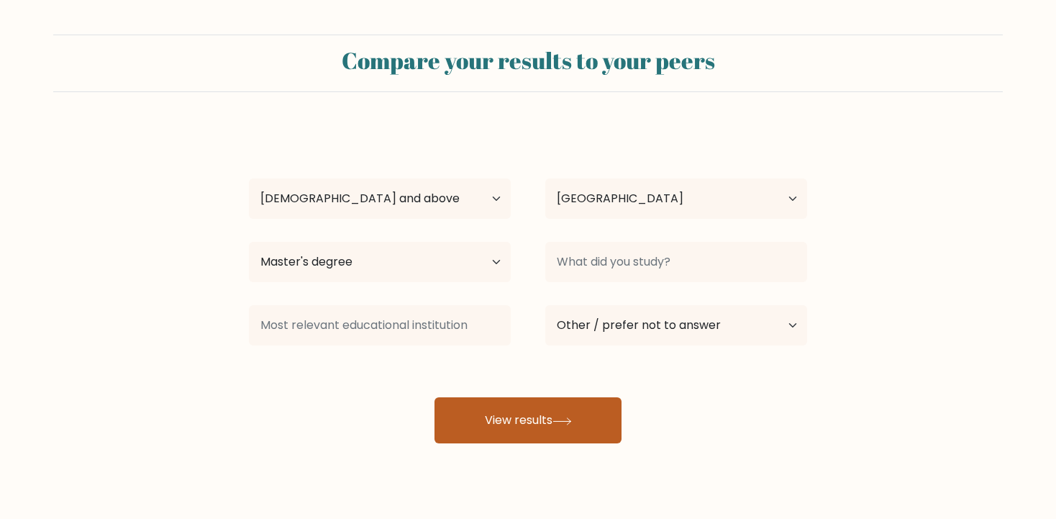
click at [542, 416] on button "View results" at bounding box center [528, 420] width 187 height 46
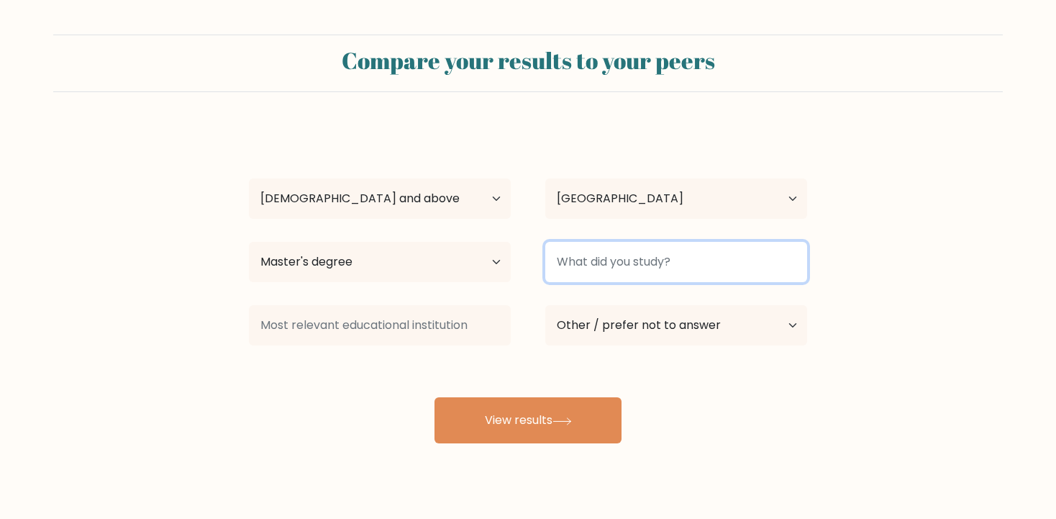
click at [742, 263] on input at bounding box center [676, 262] width 262 height 40
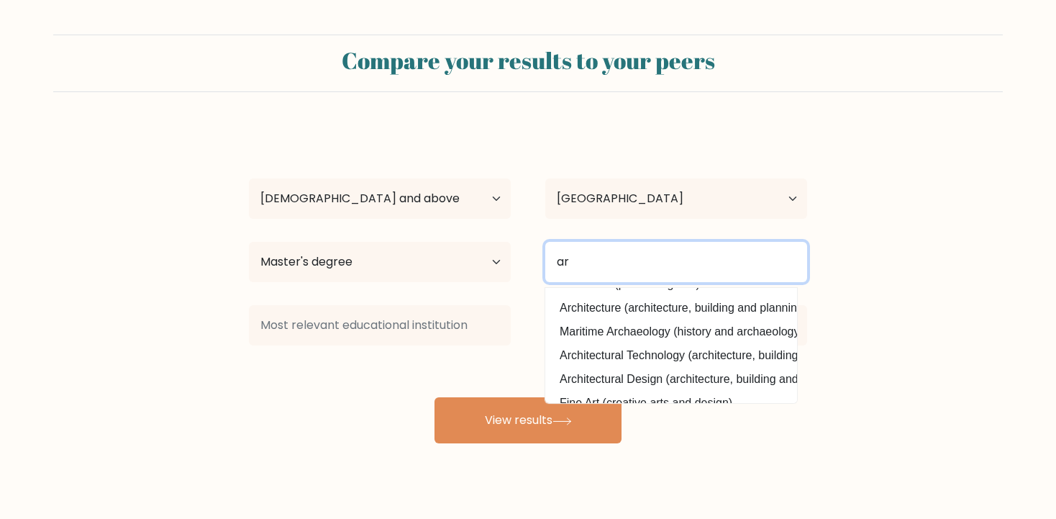
scroll to position [141, 0]
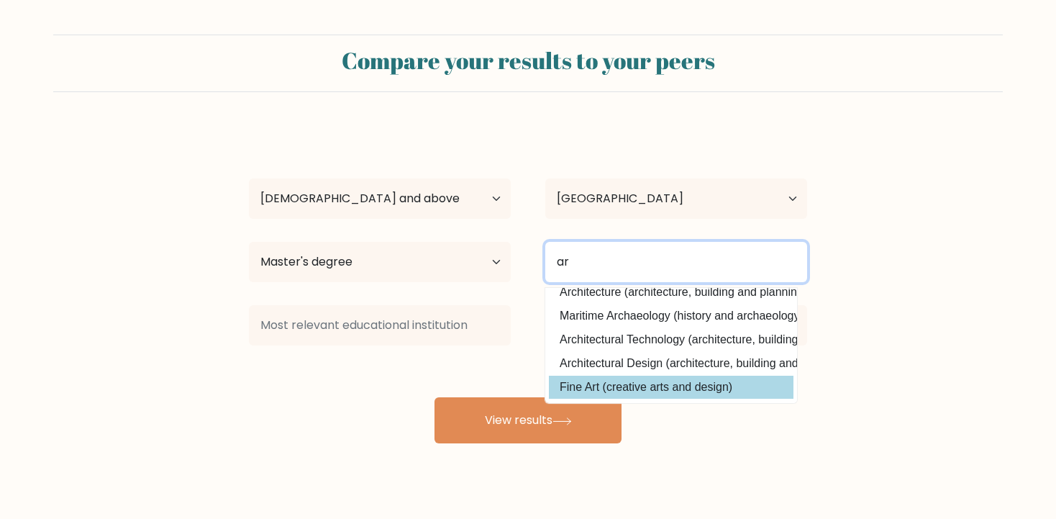
type input "ar"
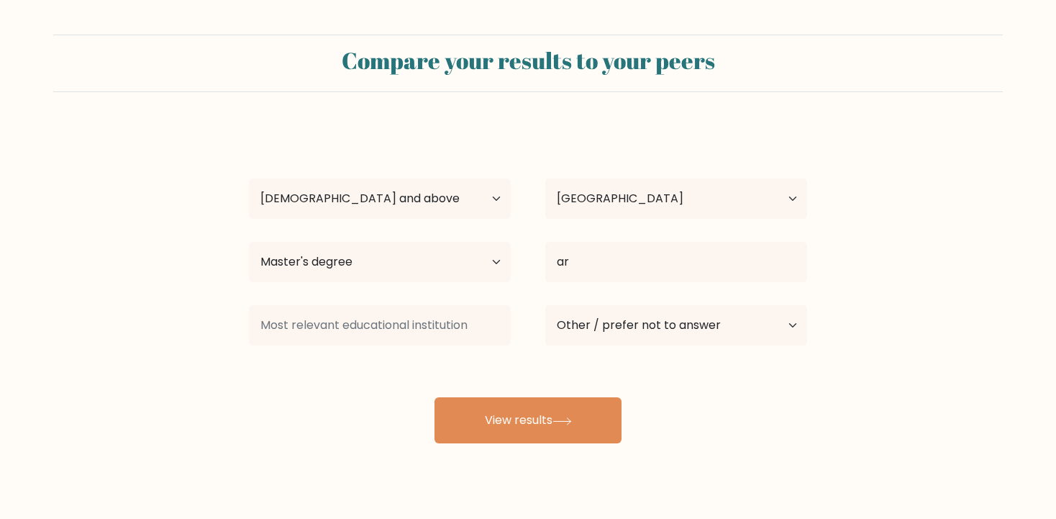
click at [624, 371] on div "Granea Codrut Age Under 18 years old 18-24 years old 25-34 years old 35-44 year…" at bounding box center [528, 285] width 576 height 317
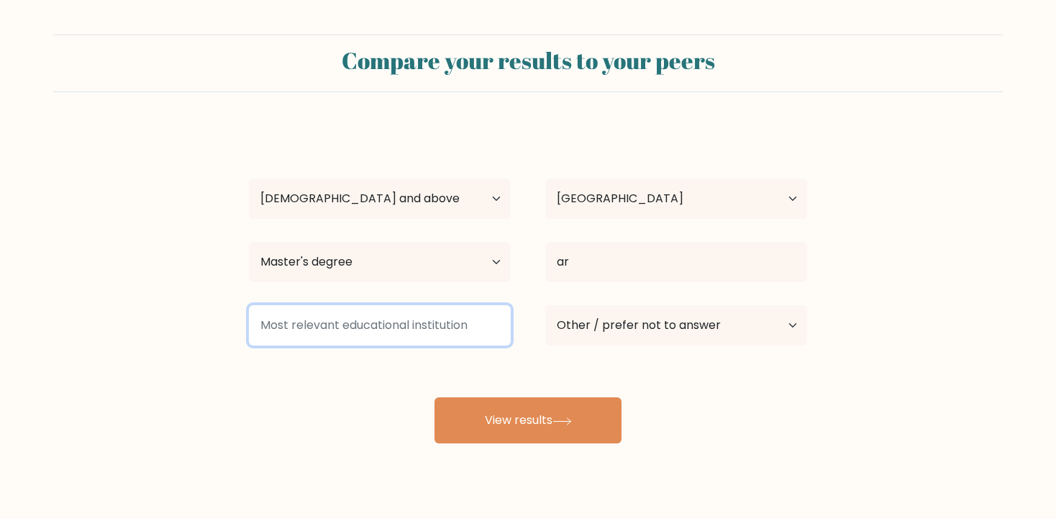
click at [489, 329] on input at bounding box center [380, 325] width 262 height 40
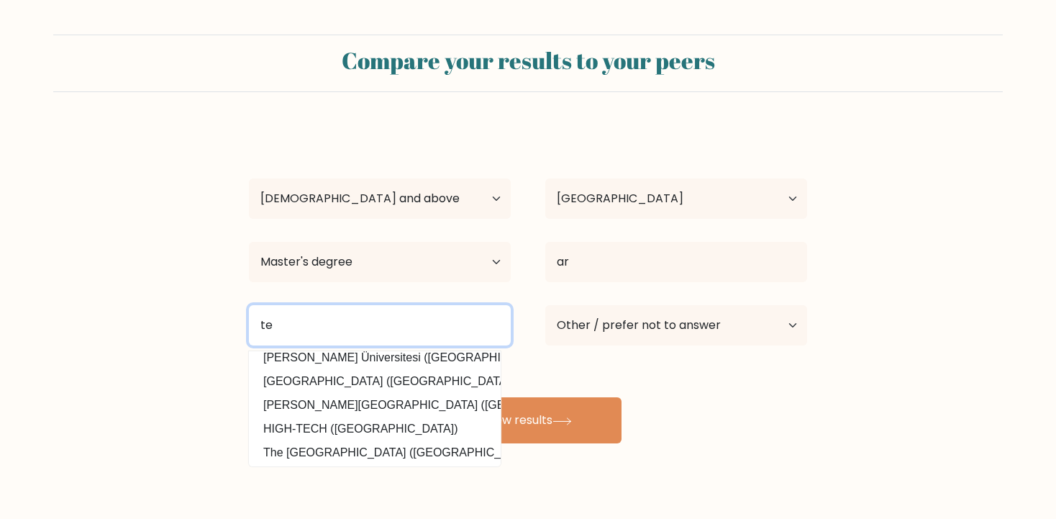
scroll to position [65, 0]
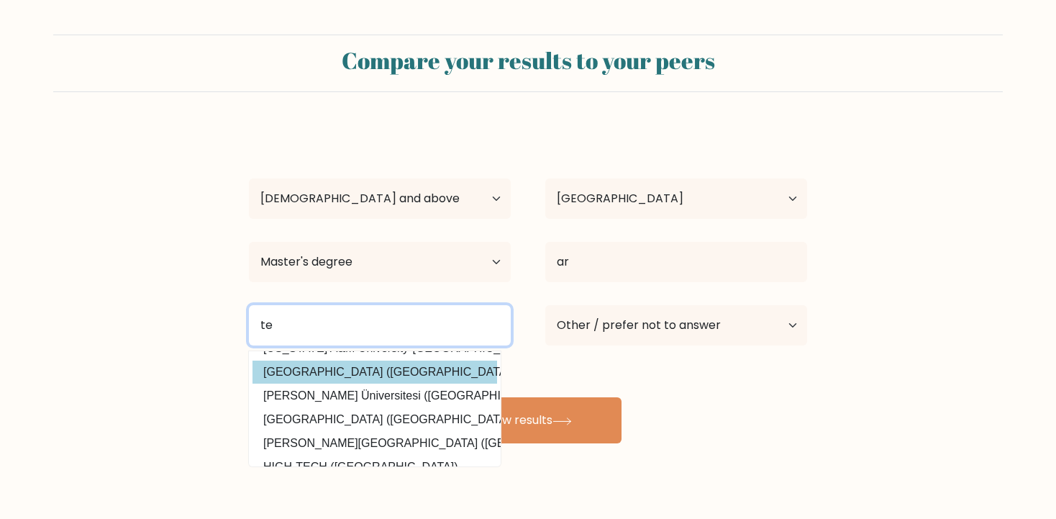
type input "te"
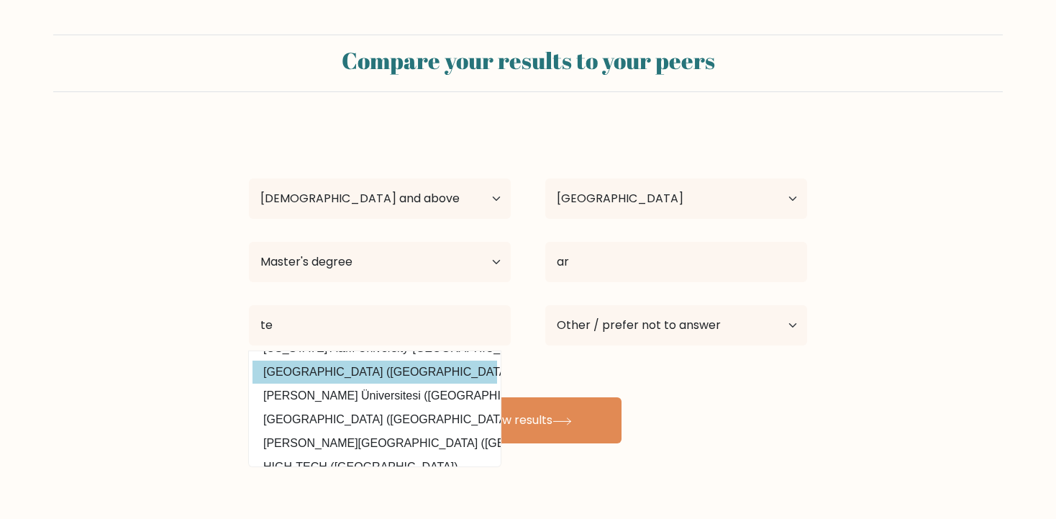
click at [350, 369] on div "Granea Codrut Age Under 18 years old 18-24 years old 25-34 years old 35-44 year…" at bounding box center [528, 285] width 576 height 317
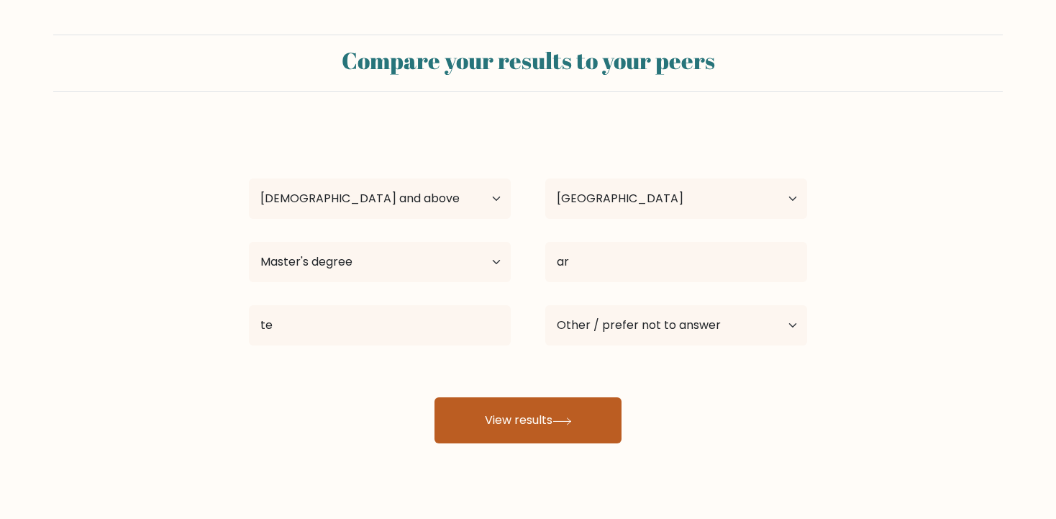
click at [514, 419] on button "View results" at bounding box center [528, 420] width 187 height 46
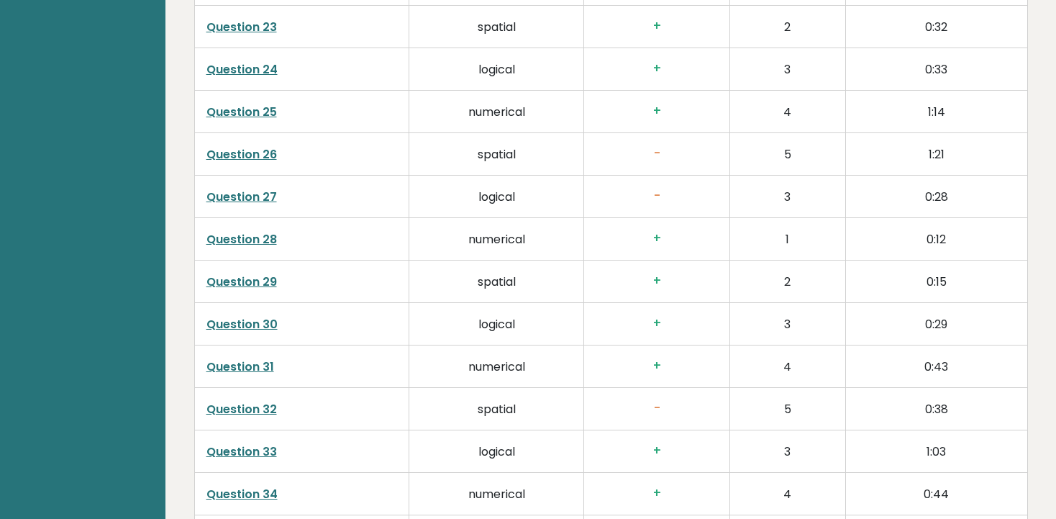
scroll to position [3121, 0]
